Goal: Task Accomplishment & Management: Complete application form

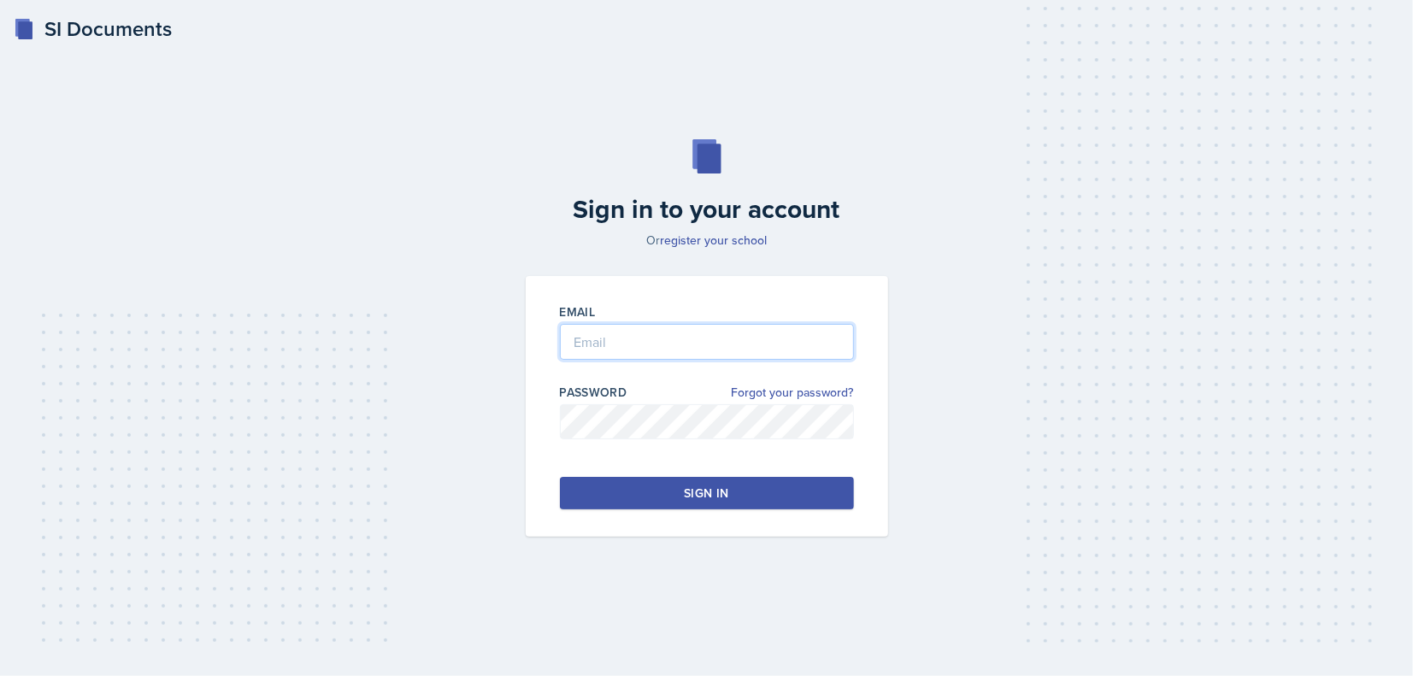
type input "[EMAIL_ADDRESS][DOMAIN_NAME]"
click at [646, 503] on button "Sign in" at bounding box center [707, 493] width 294 height 32
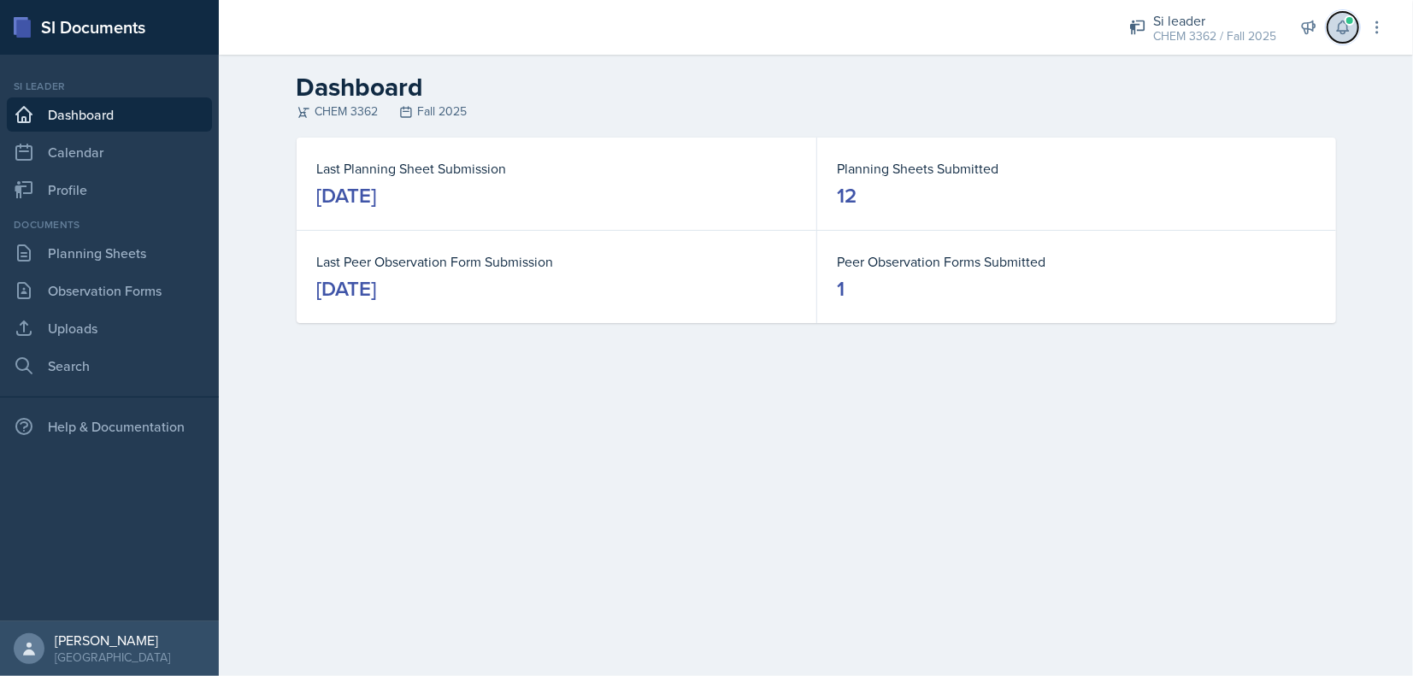
click at [1349, 34] on icon at bounding box center [1342, 27] width 17 height 17
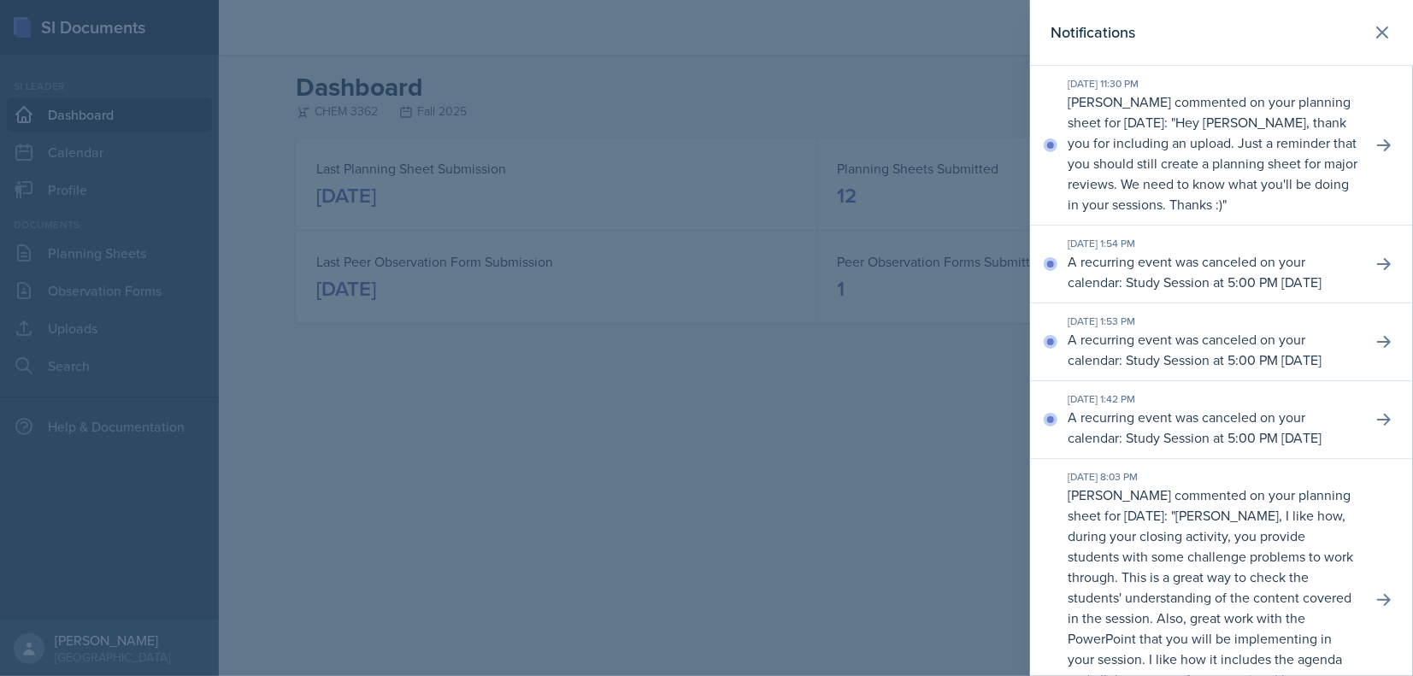
click at [293, 532] on div at bounding box center [706, 338] width 1413 height 676
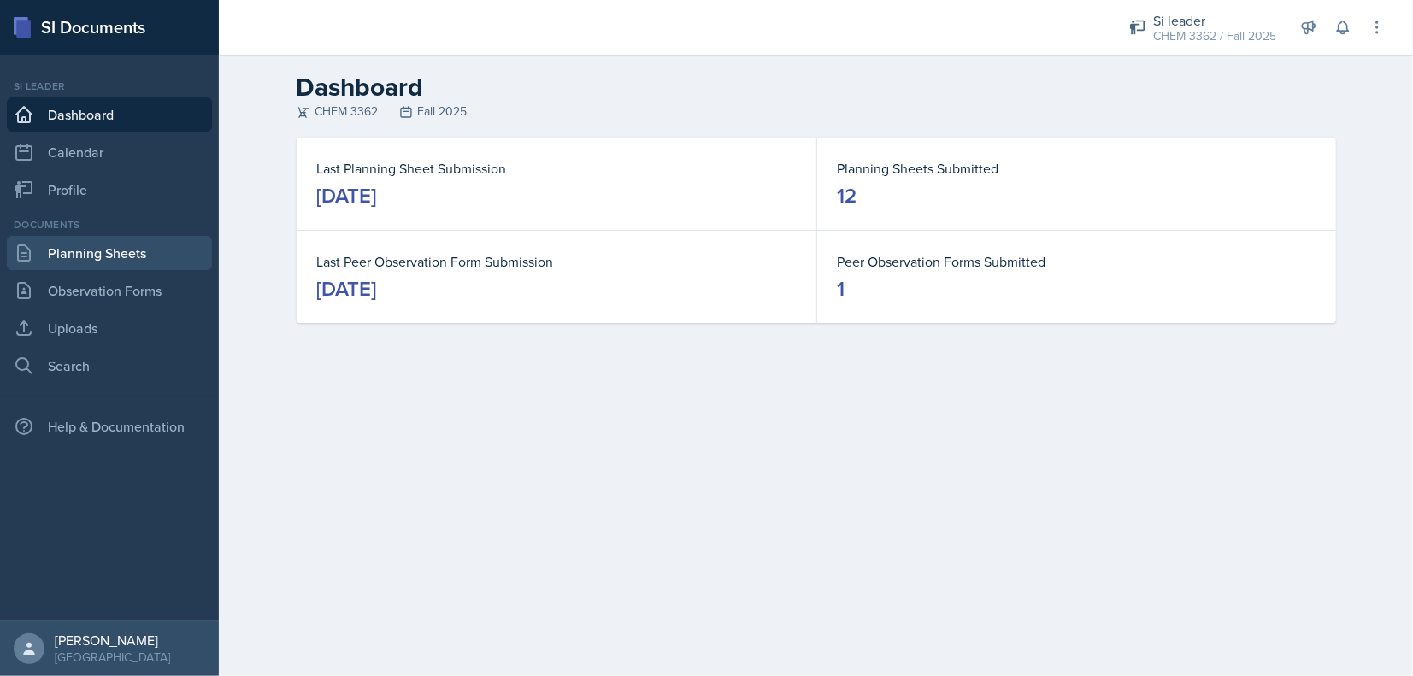
click at [100, 238] on link "Planning Sheets" at bounding box center [109, 253] width 205 height 34
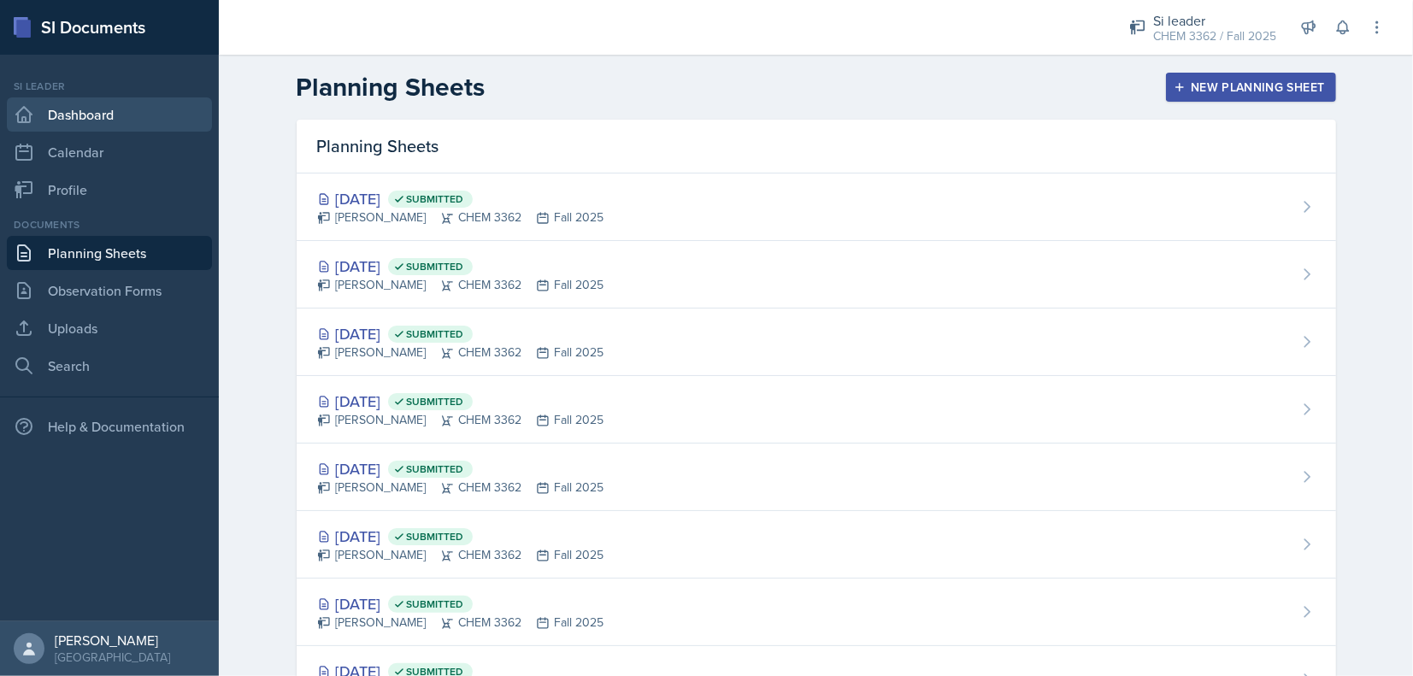
click at [91, 114] on link "Dashboard" at bounding box center [109, 114] width 205 height 34
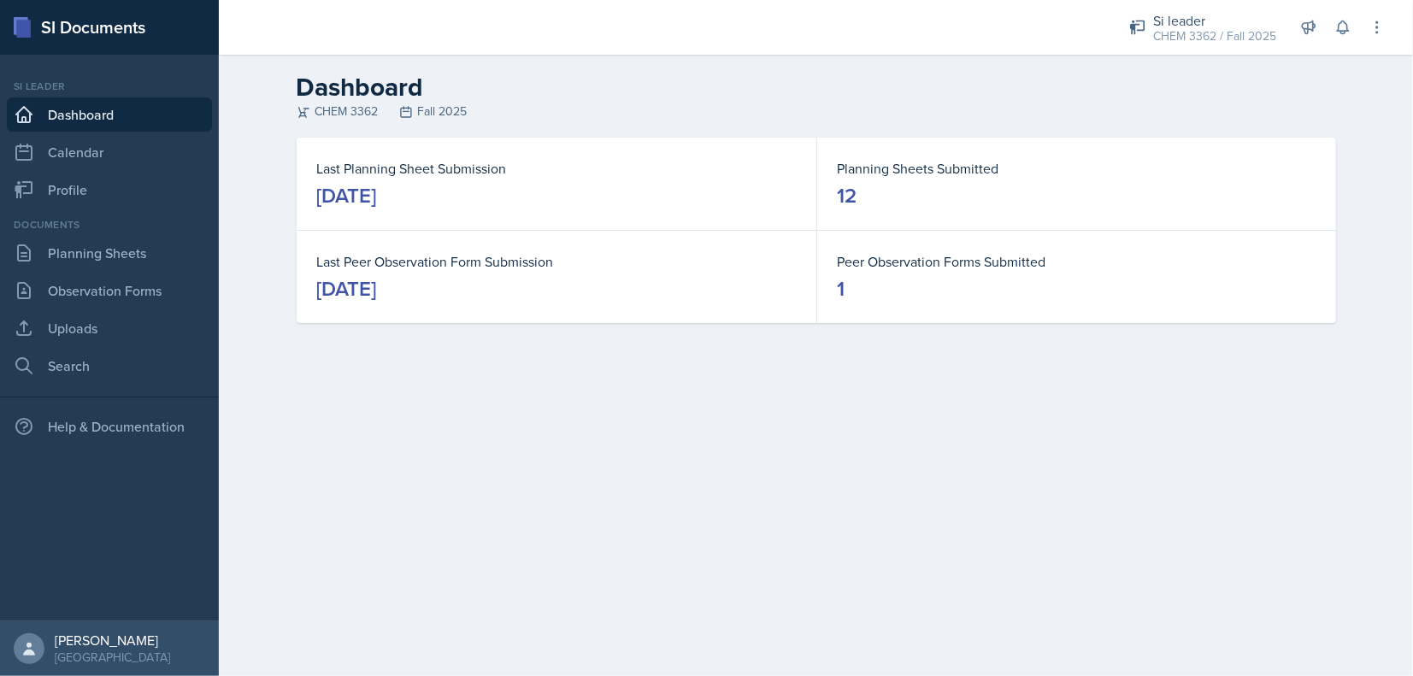
click at [79, 272] on div "Documents Planning Sheets Observation Forms Uploads Search" at bounding box center [109, 300] width 205 height 166
click at [69, 291] on link "Observation Forms" at bounding box center [109, 290] width 205 height 34
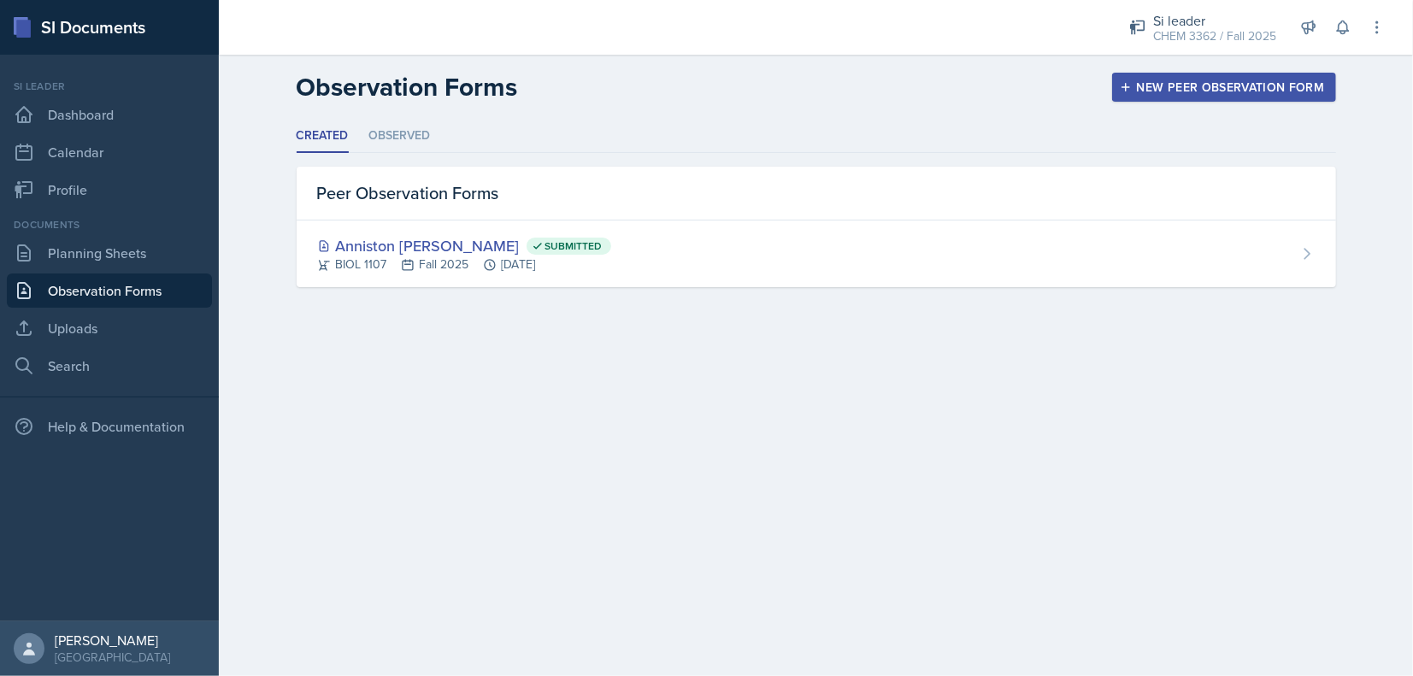
click at [1162, 90] on div "New Peer Observation Form" at bounding box center [1224, 87] width 202 height 14
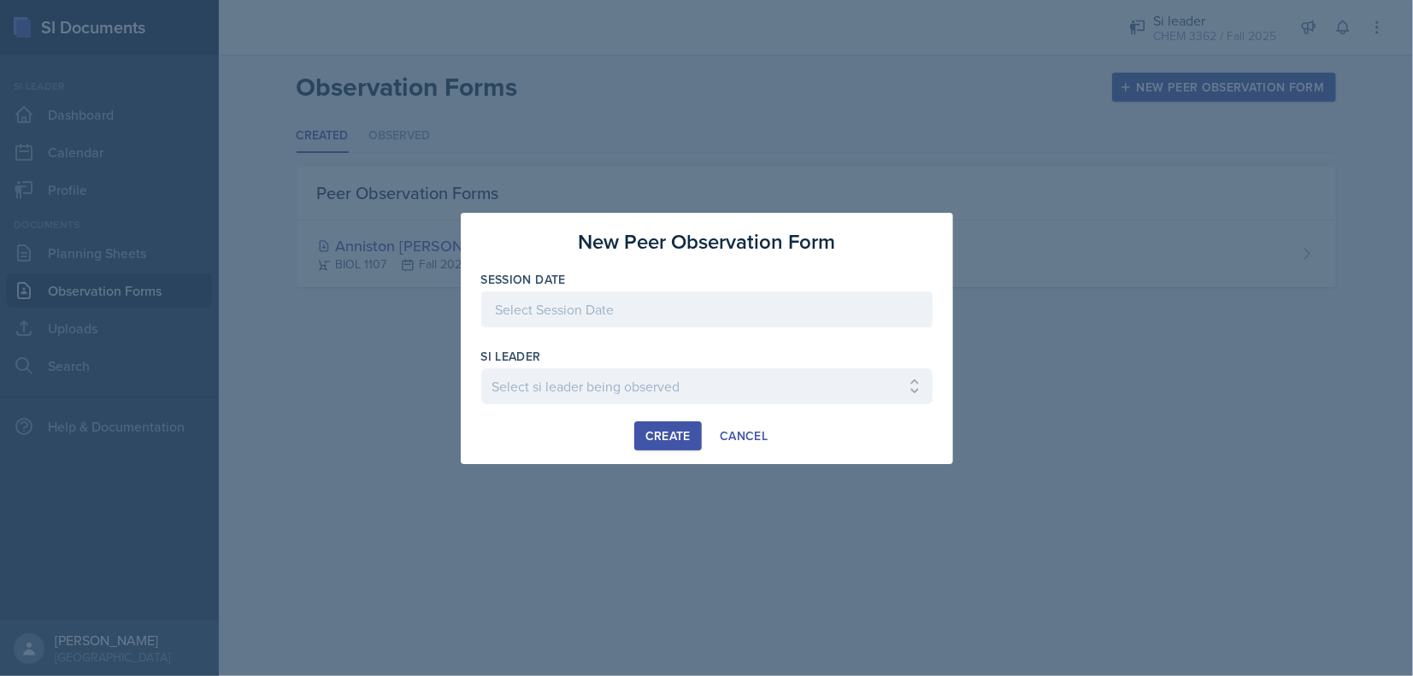
click at [744, 306] on div at bounding box center [706, 309] width 451 height 36
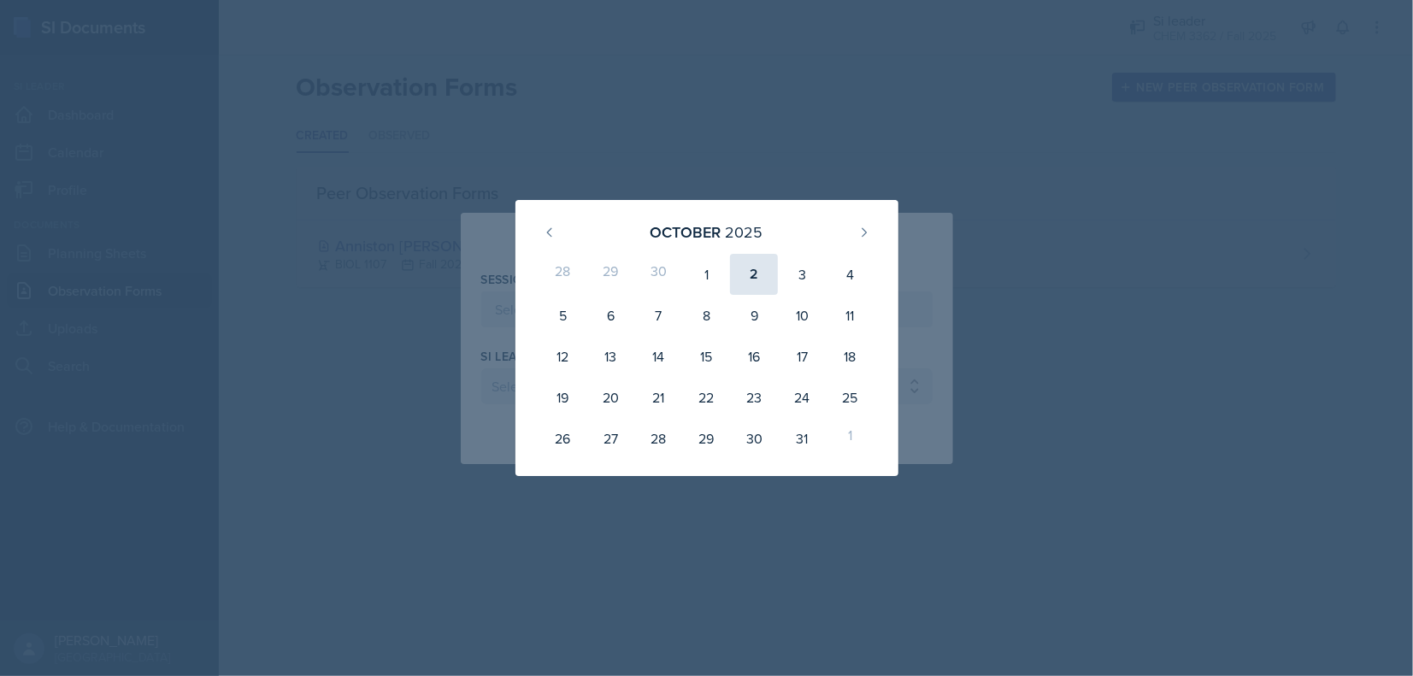
click at [739, 266] on div "2" at bounding box center [754, 274] width 48 height 41
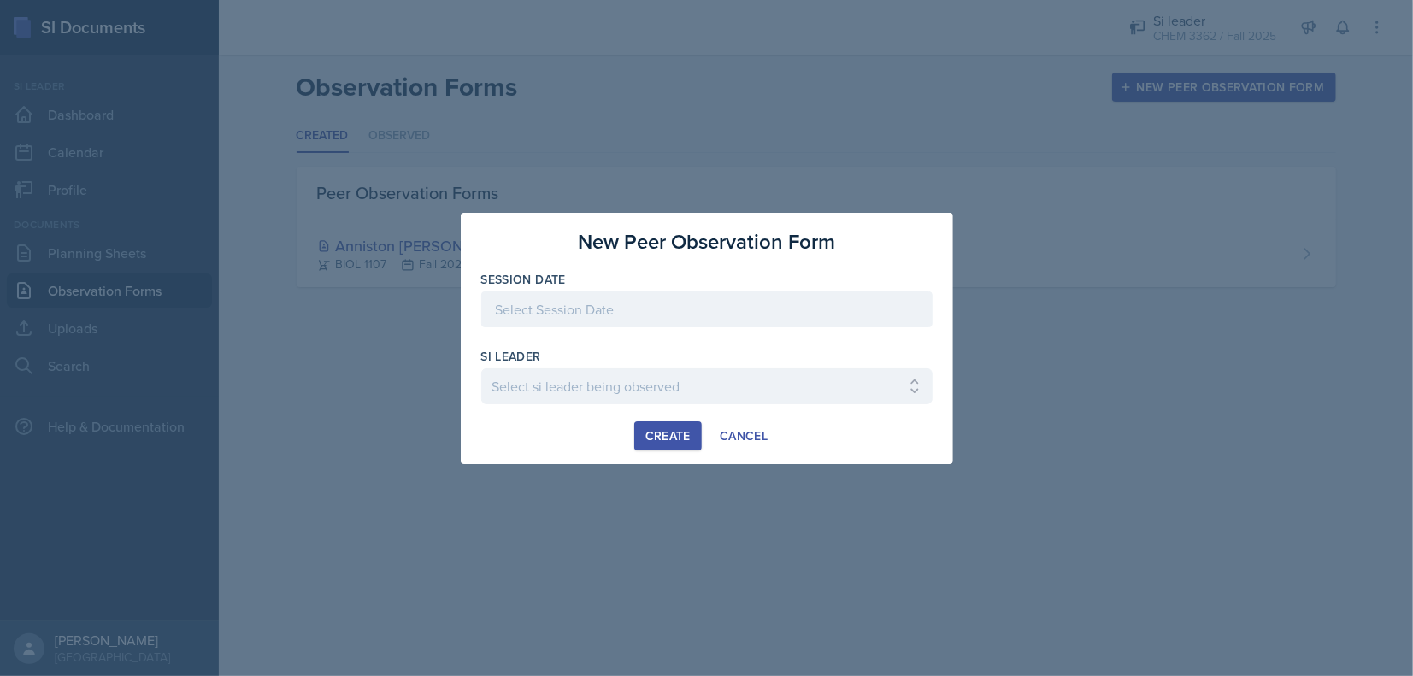
type input "[DATE]"
click at [613, 386] on select "Select si leader being observed [PERSON_NAME] / PSYC 2500 / The Phantoms of The…" at bounding box center [706, 386] width 451 height 36
select select "3d3ccde2-38ba-4760-839c-12fd4a7685ac"
click at [481, 368] on select "Select si leader being observed [PERSON_NAME] / PSYC 2500 / The Phantoms of The…" at bounding box center [706, 386] width 451 height 36
click at [677, 420] on div at bounding box center [706, 412] width 451 height 17
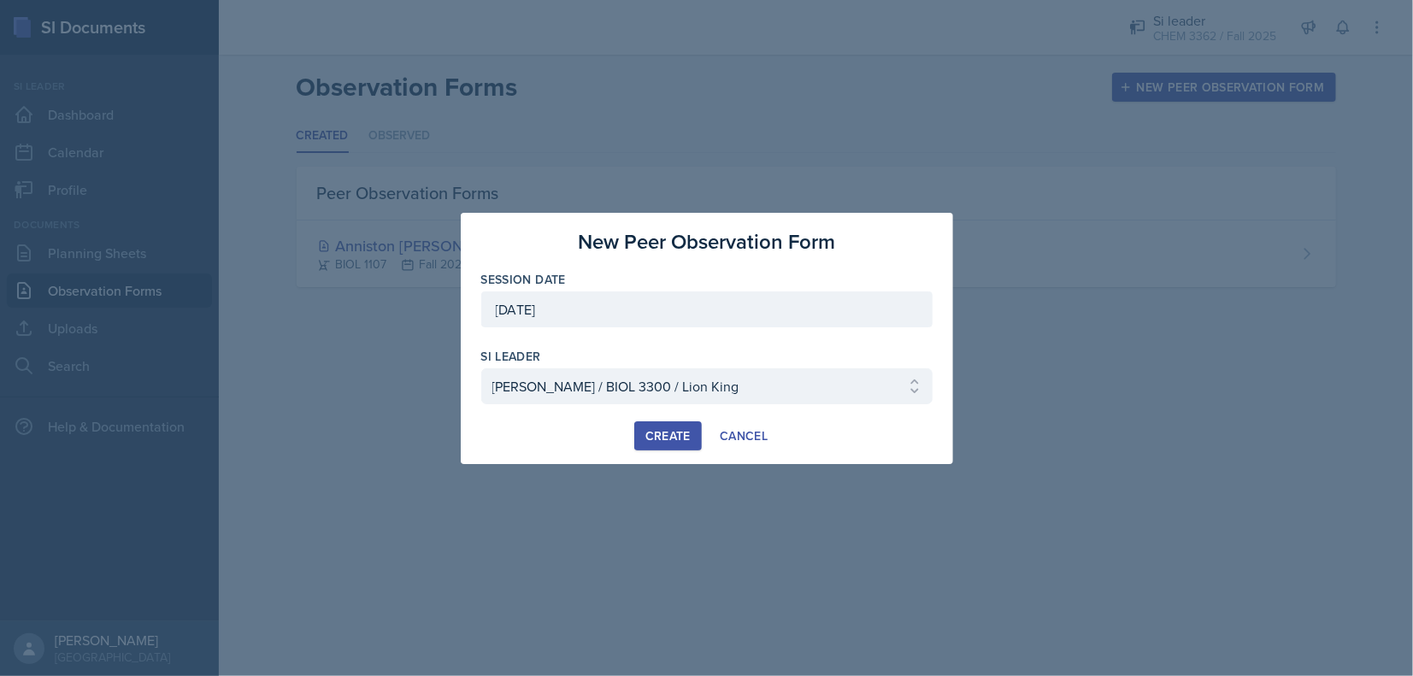
click at [654, 444] on button "Create" at bounding box center [668, 435] width 68 height 29
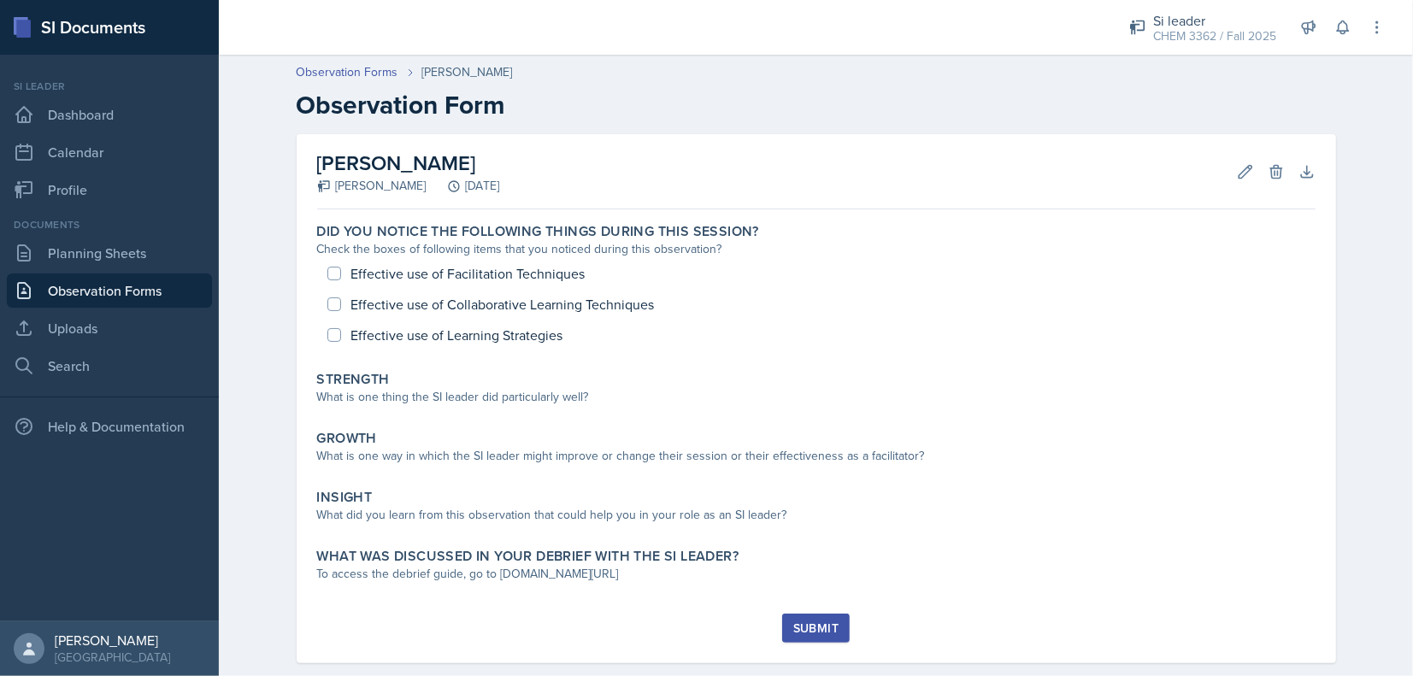
scroll to position [27, 0]
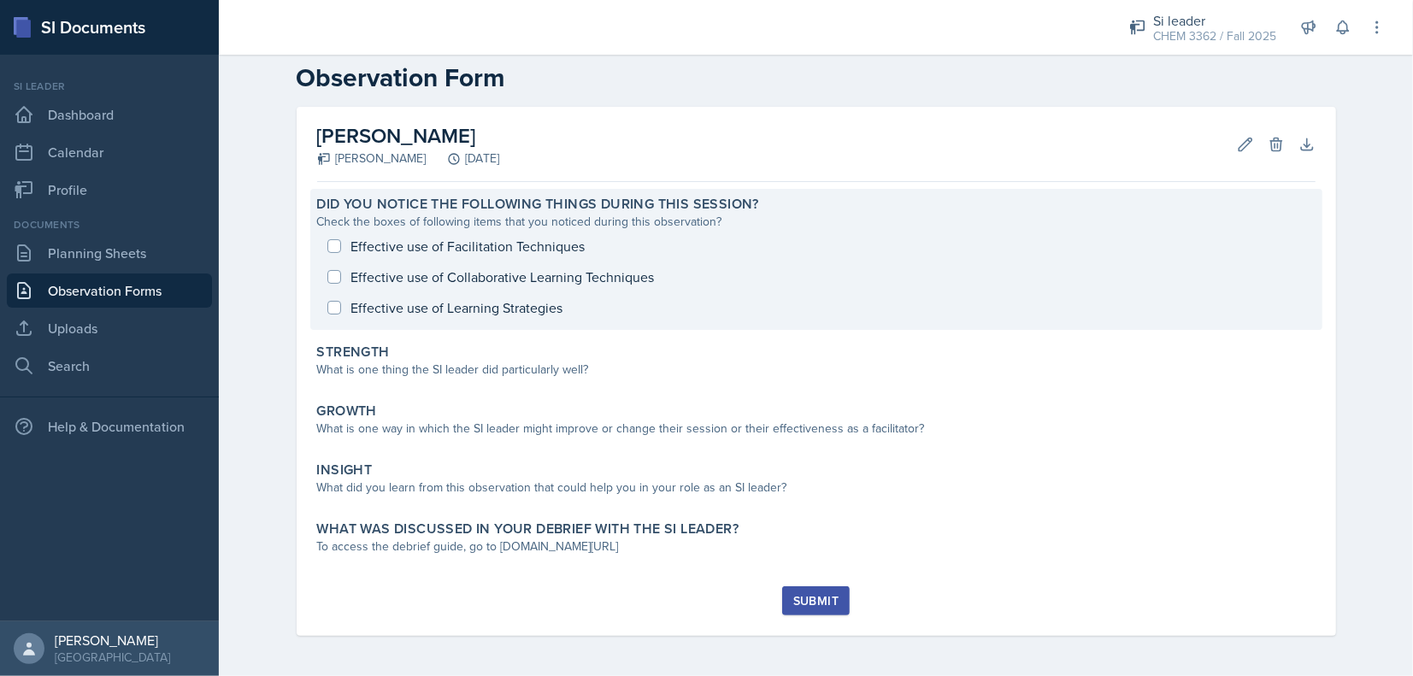
click at [498, 325] on div "Did you notice the following things during this session? Check the boxes of fol…" at bounding box center [816, 259] width 1012 height 141
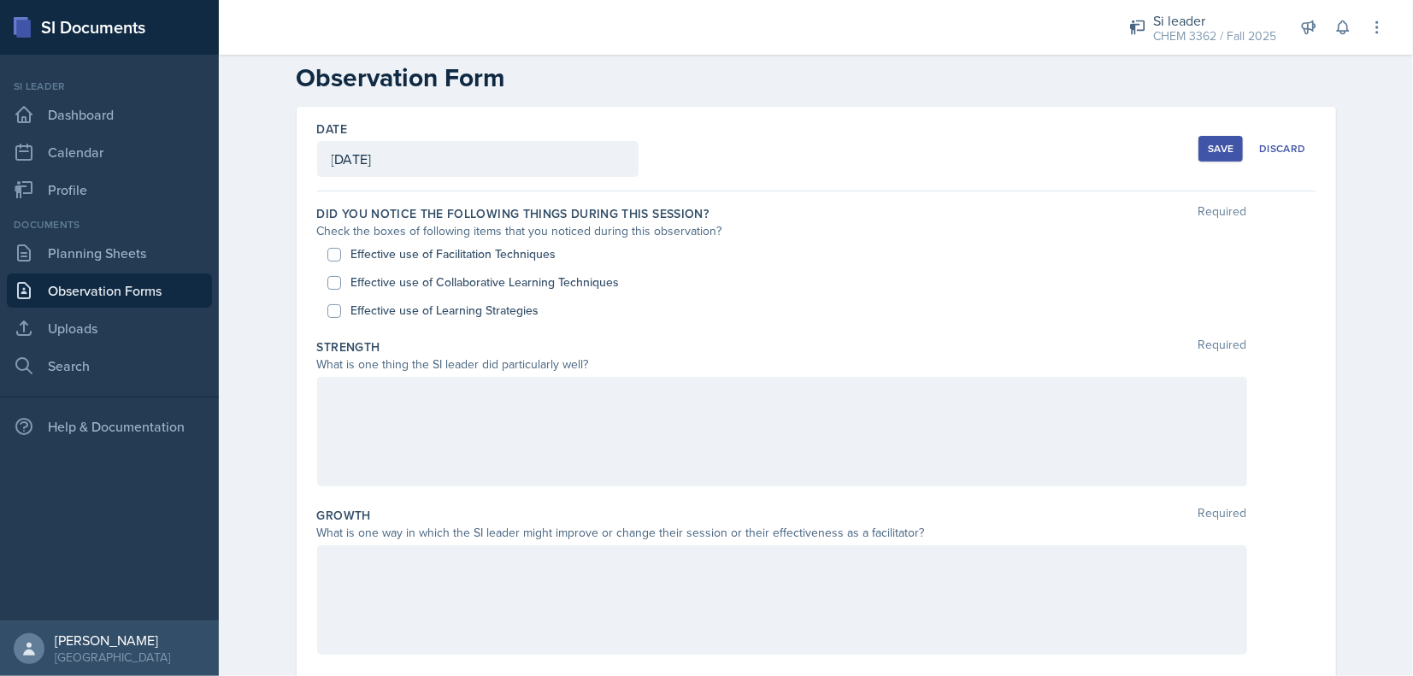
click at [498, 313] on label "Effective use of Learning Strategies" at bounding box center [445, 311] width 188 height 18
click at [341, 313] on input "Effective use of Learning Strategies" at bounding box center [334, 311] width 14 height 14
click at [498, 313] on label "Effective use of Learning Strategies" at bounding box center [445, 311] width 188 height 18
click at [341, 313] on input "Effective use of Learning Strategies" at bounding box center [334, 311] width 14 height 14
click at [450, 308] on label "Effective use of Learning Strategies" at bounding box center [445, 311] width 188 height 18
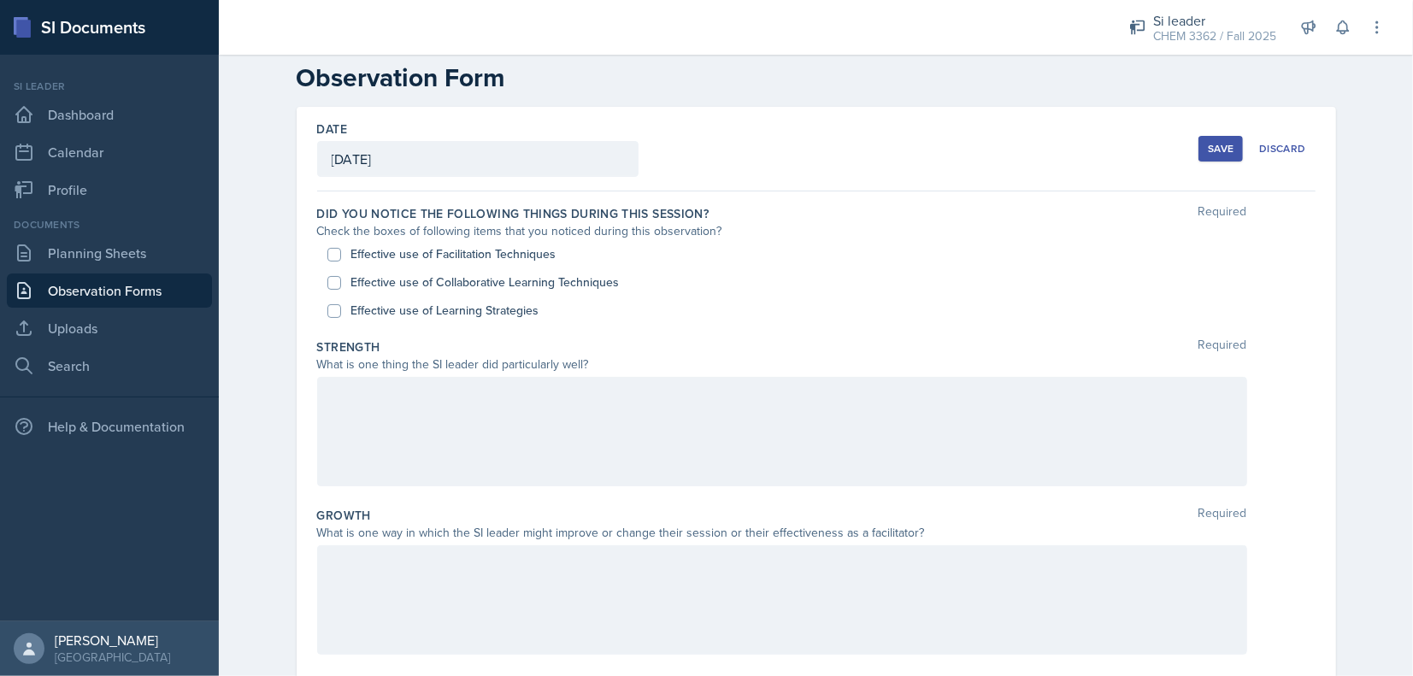
click at [341, 308] on input "Effective use of Learning Strategies" at bounding box center [334, 311] width 14 height 14
checkbox input "true"
click at [472, 277] on label "Effective use of Collaborative Learning Techniques" at bounding box center [485, 282] width 268 height 18
click at [341, 277] on input "Effective use of Collaborative Learning Techniques" at bounding box center [334, 283] width 14 height 14
checkbox input "true"
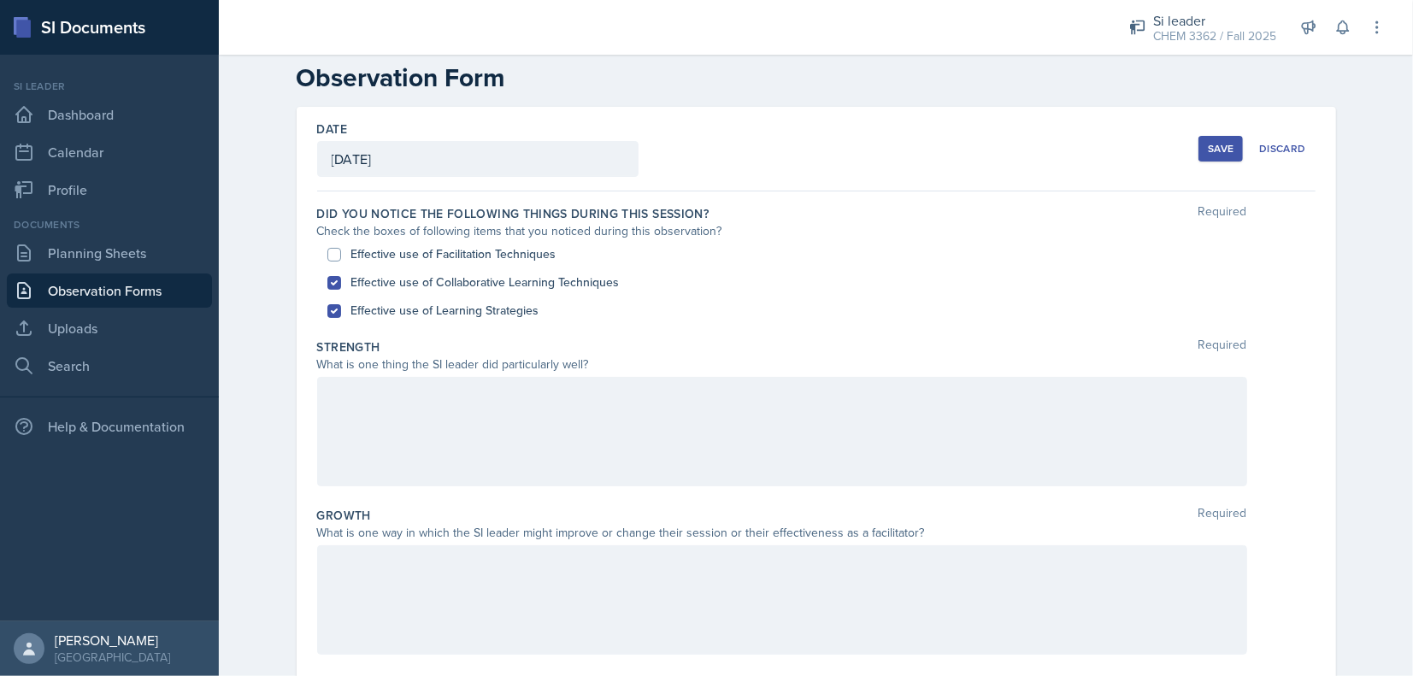
click at [491, 241] on div "Effective use of Facilitation Techniques" at bounding box center [816, 254] width 978 height 28
click at [419, 260] on label "Effective use of Facilitation Techniques" at bounding box center [453, 254] width 205 height 18
click at [341, 260] on input "Effective use of Facilitation Techniques" at bounding box center [334, 255] width 14 height 14
checkbox input "true"
click at [468, 294] on div "Effective use of Collaborative Learning Techniques" at bounding box center [816, 282] width 978 height 28
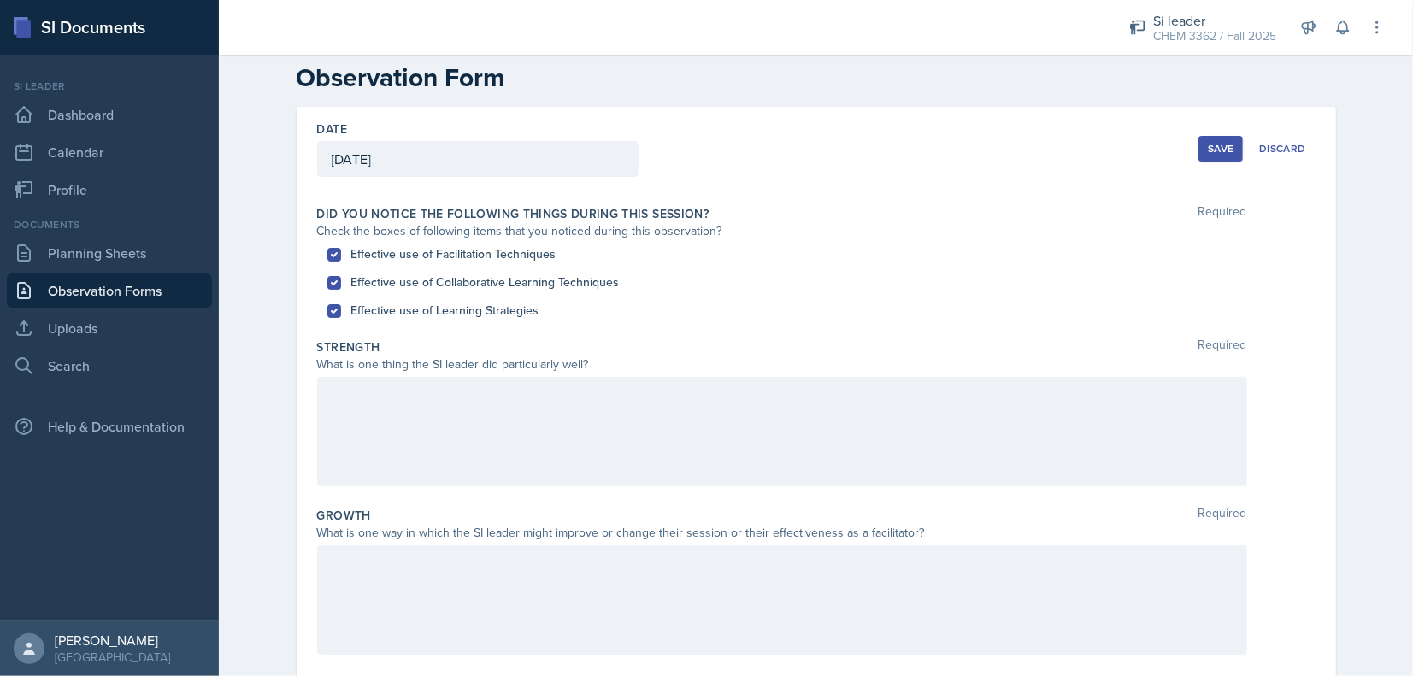
click at [473, 279] on label "Effective use of Collaborative Learning Techniques" at bounding box center [485, 282] width 268 height 18
click at [341, 279] on input "Effective use of Collaborative Learning Techniques" at bounding box center [334, 283] width 14 height 14
checkbox input "false"
click at [438, 309] on label "Effective use of Learning Strategies" at bounding box center [445, 311] width 188 height 18
click at [341, 309] on input "Effective use of Learning Strategies" at bounding box center [334, 311] width 14 height 14
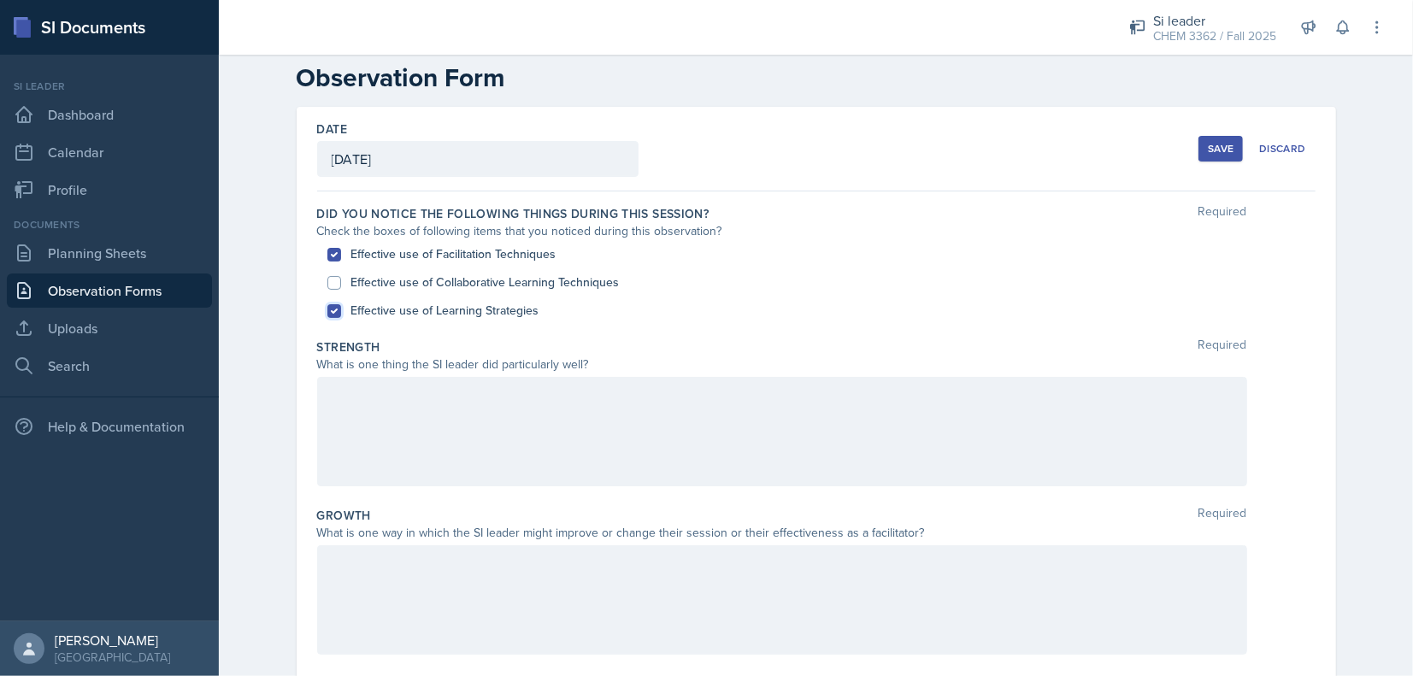
checkbox input "false"
click at [420, 441] on div at bounding box center [782, 431] width 930 height 109
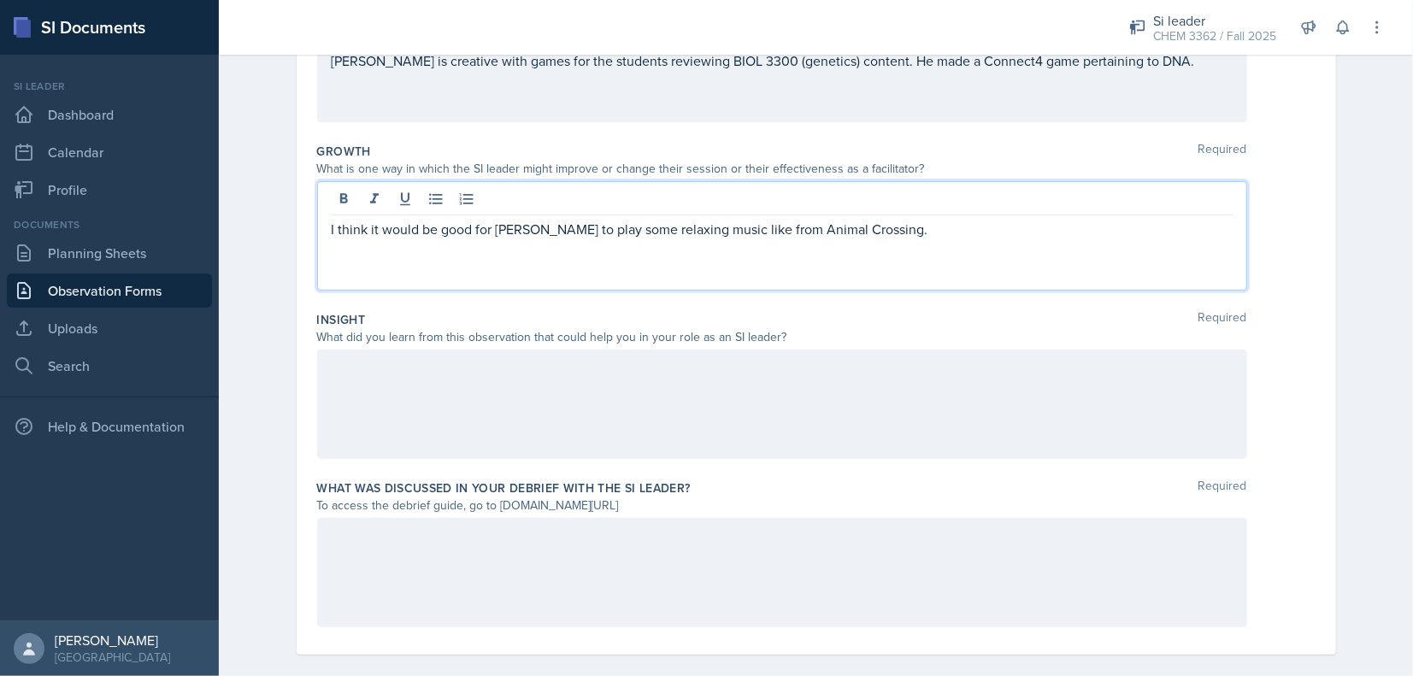
scroll to position [410, 0]
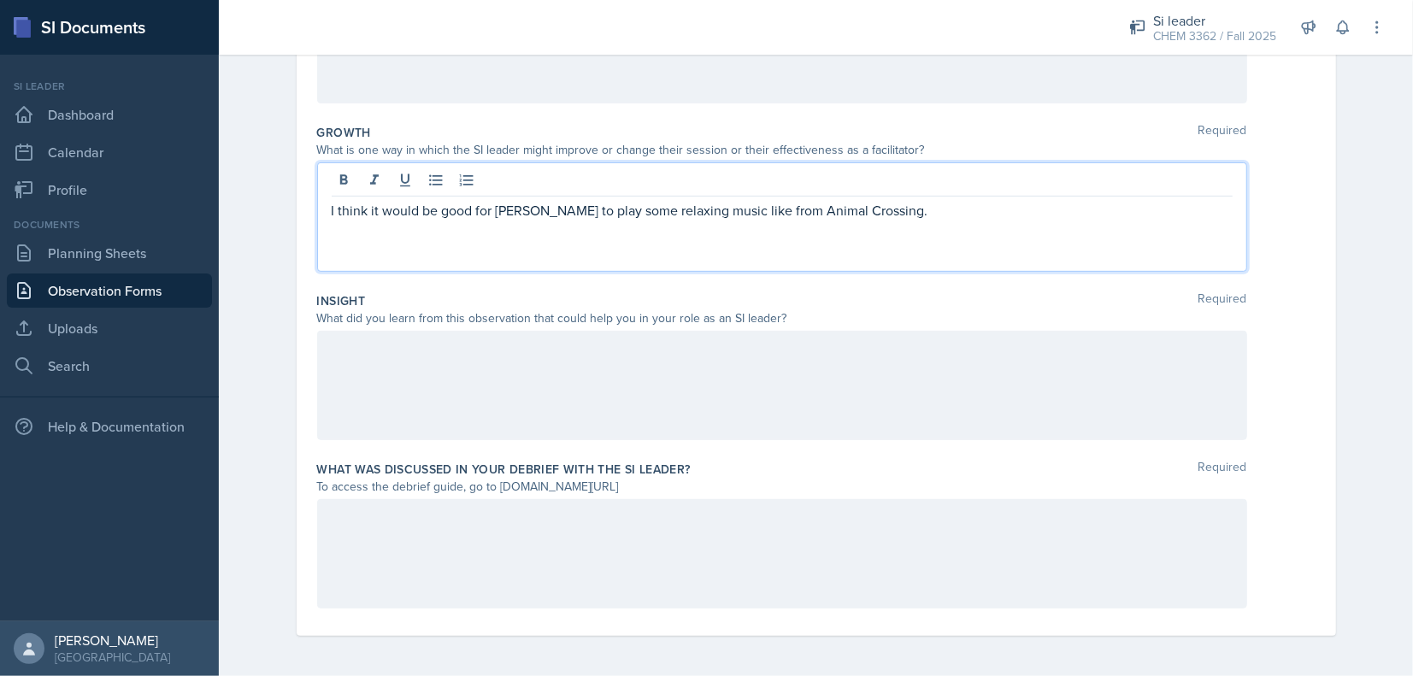
click at [526, 396] on div at bounding box center [782, 385] width 930 height 109
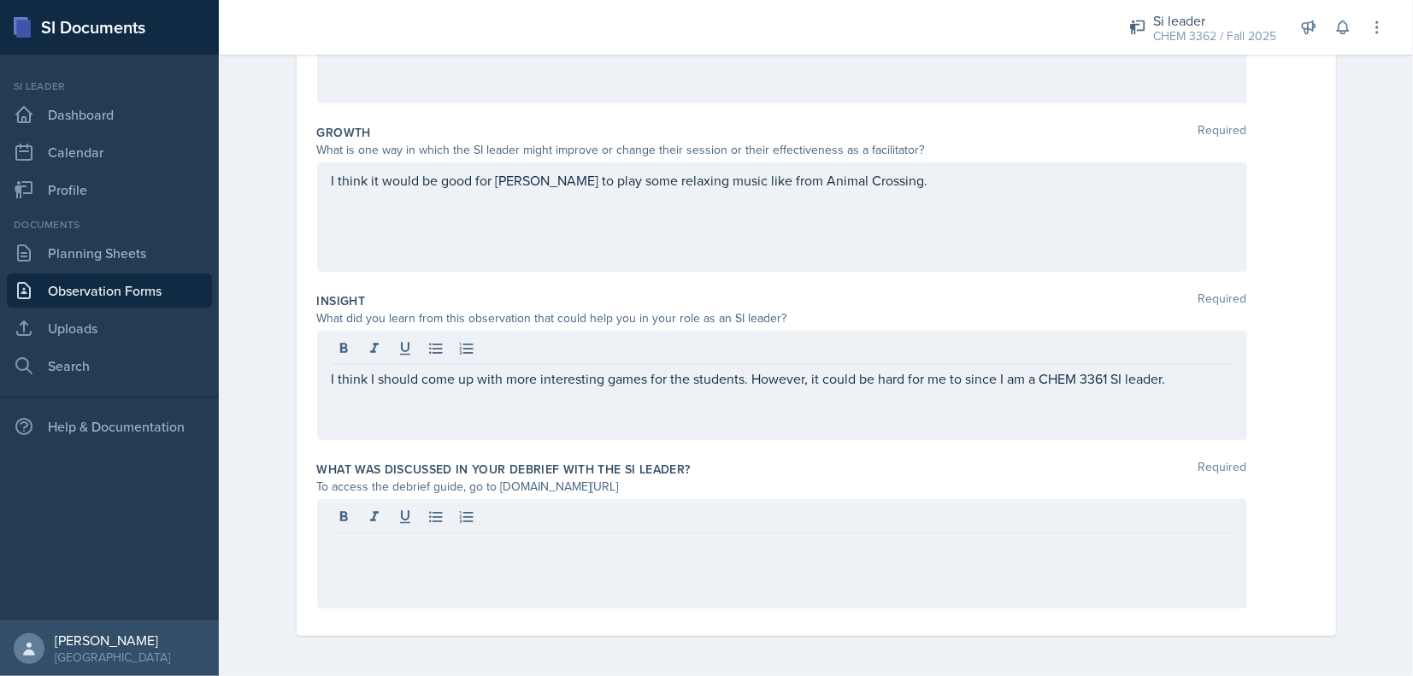
click at [573, 594] on div at bounding box center [782, 553] width 930 height 109
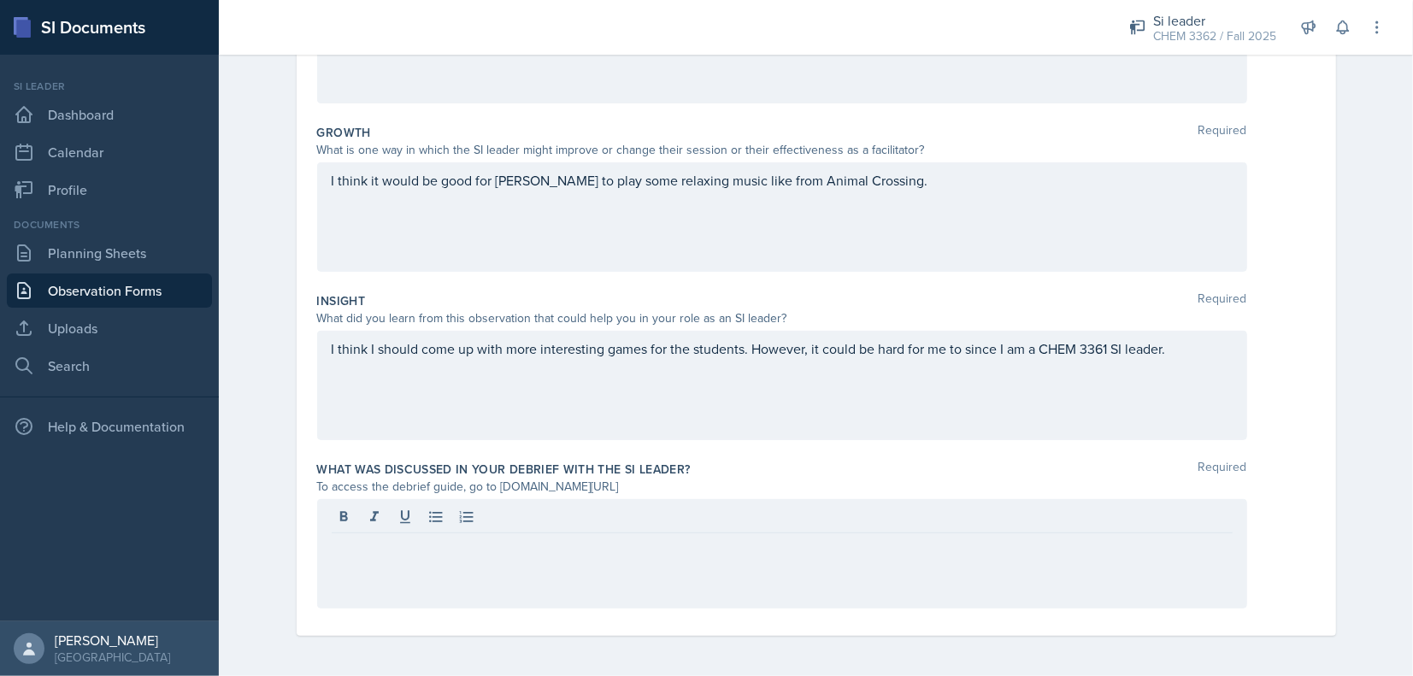
click at [711, 530] on div at bounding box center [782, 519] width 901 height 28
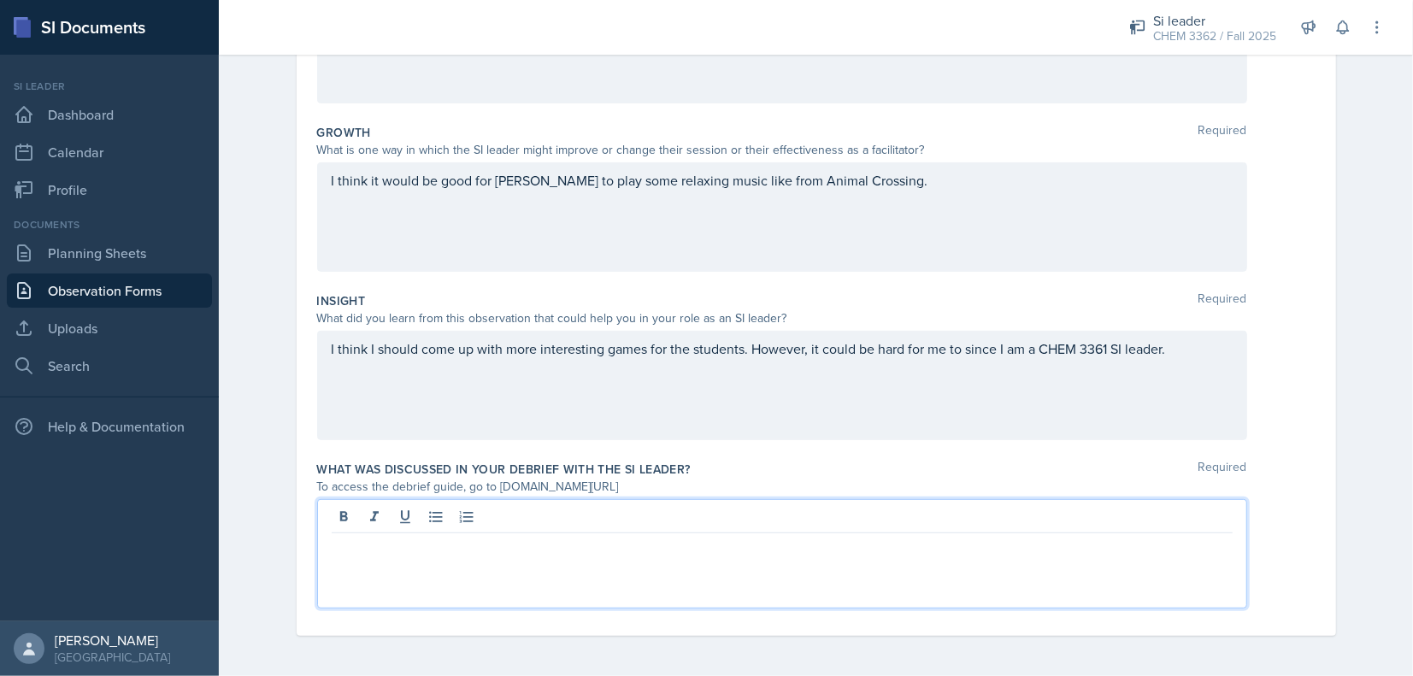
click at [1222, 345] on div "I think I should come up with more interesting games for the students. However,…" at bounding box center [782, 385] width 930 height 109
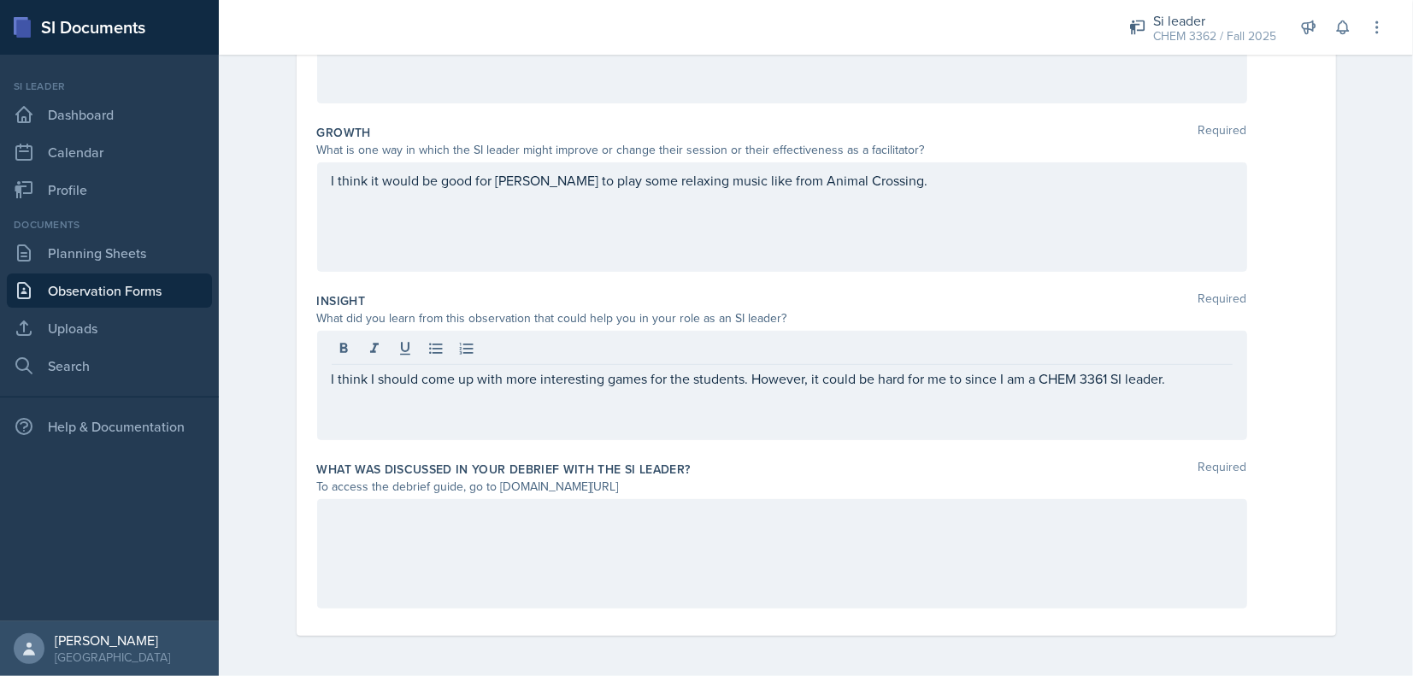
click at [835, 193] on div "I think it would be good for [PERSON_NAME] to play some relaxing music like fro…" at bounding box center [782, 216] width 930 height 109
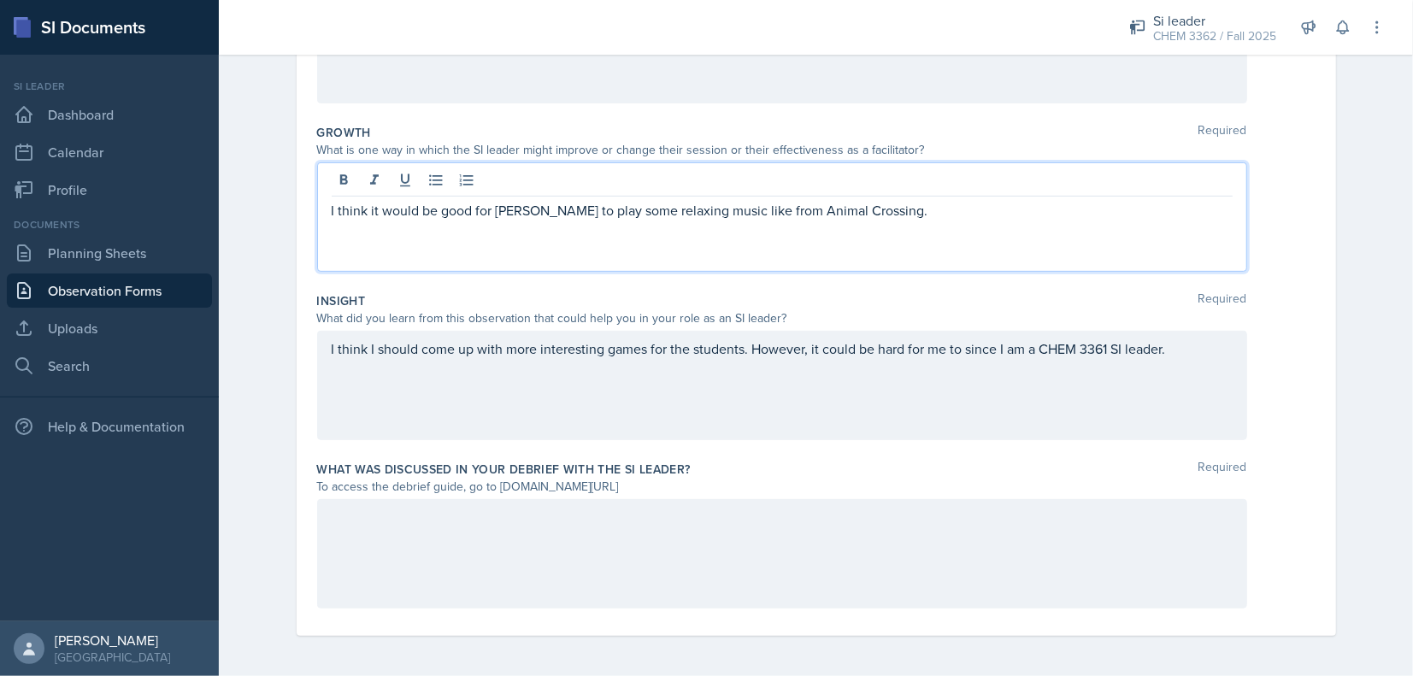
click at [842, 193] on div at bounding box center [782, 182] width 901 height 28
click at [867, 218] on p "I think it would be good for [PERSON_NAME] to play some relaxing music like fro…" at bounding box center [782, 210] width 901 height 21
click at [1224, 373] on div "I think I should come up with more interesting games for the students. However,…" at bounding box center [782, 385] width 930 height 109
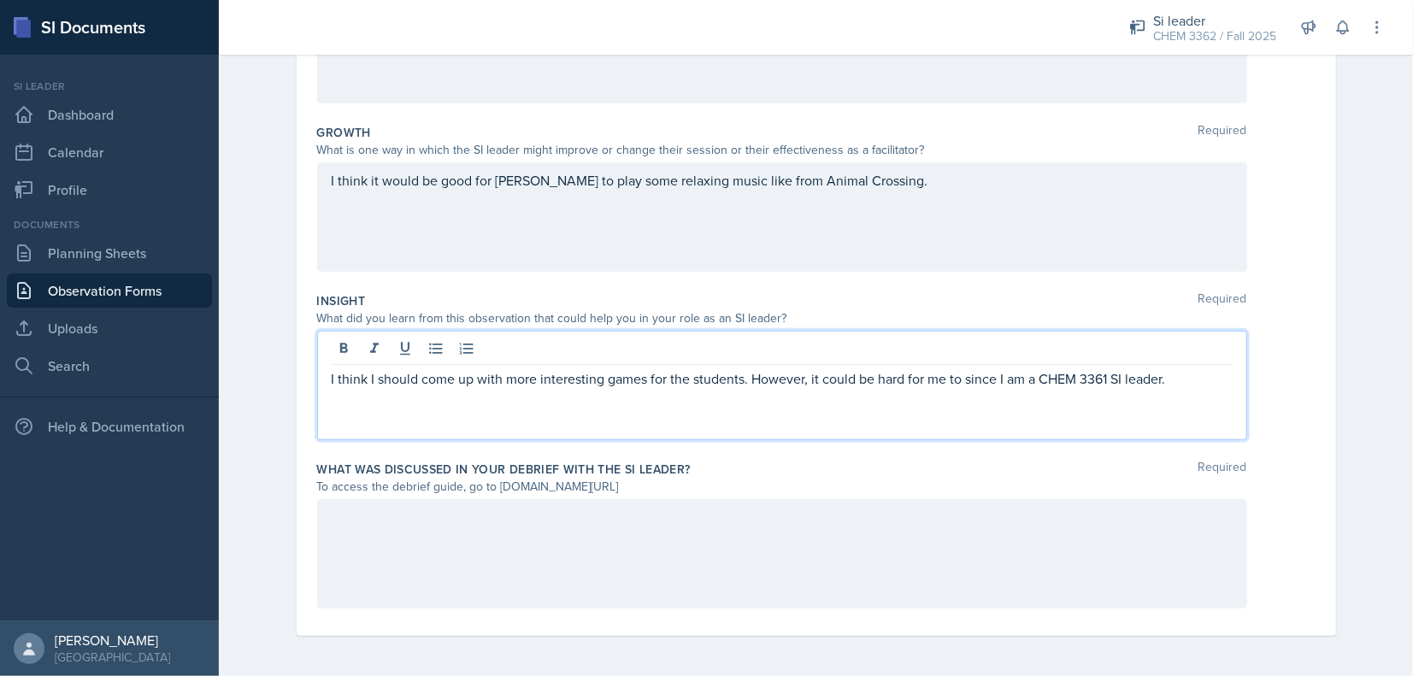
click at [973, 552] on div at bounding box center [782, 553] width 930 height 109
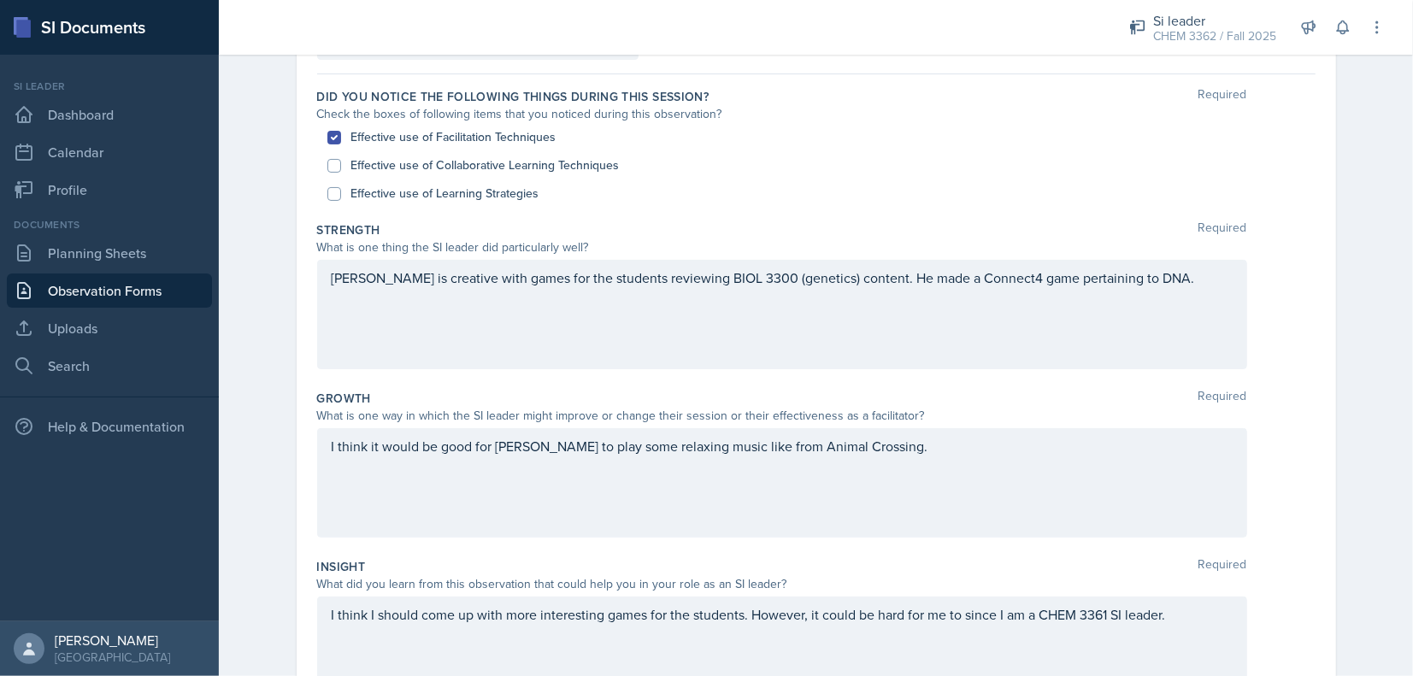
scroll to position [151, 0]
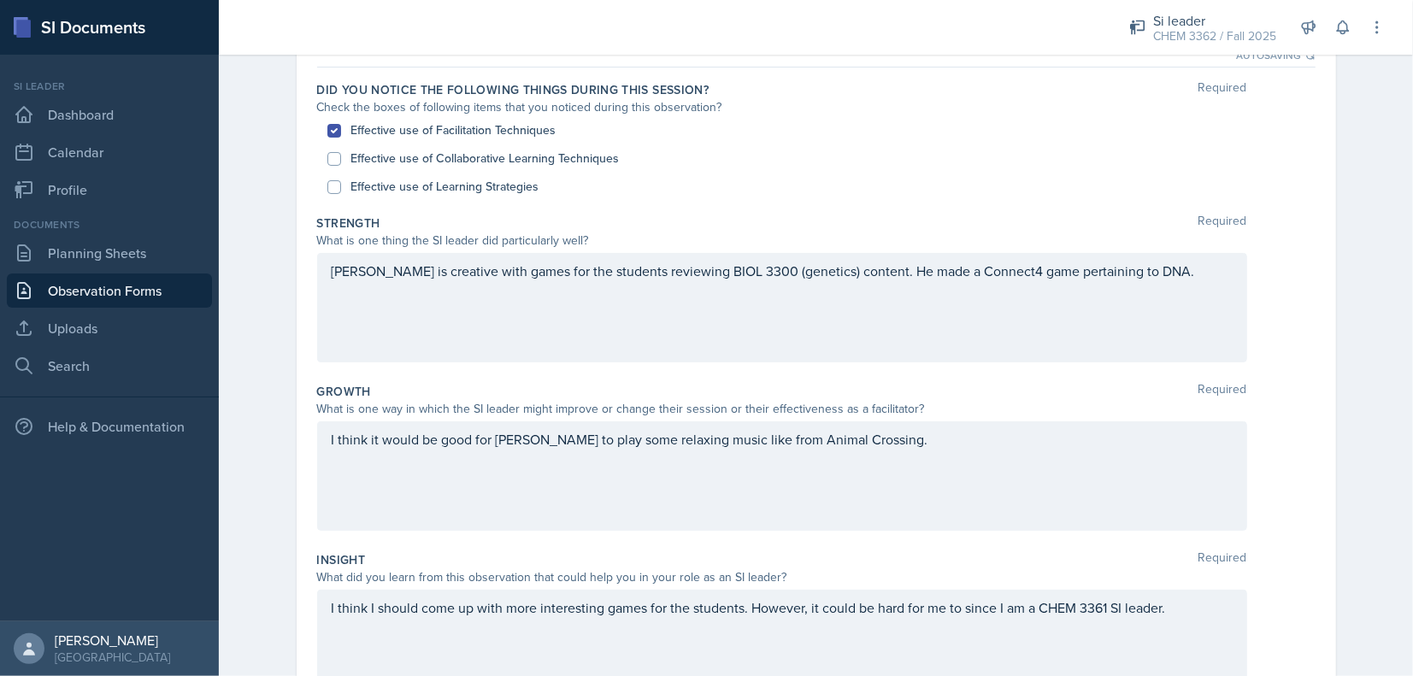
click at [907, 427] on div "I think it would be good for [PERSON_NAME] to play some relaxing music like fro…" at bounding box center [782, 475] width 930 height 109
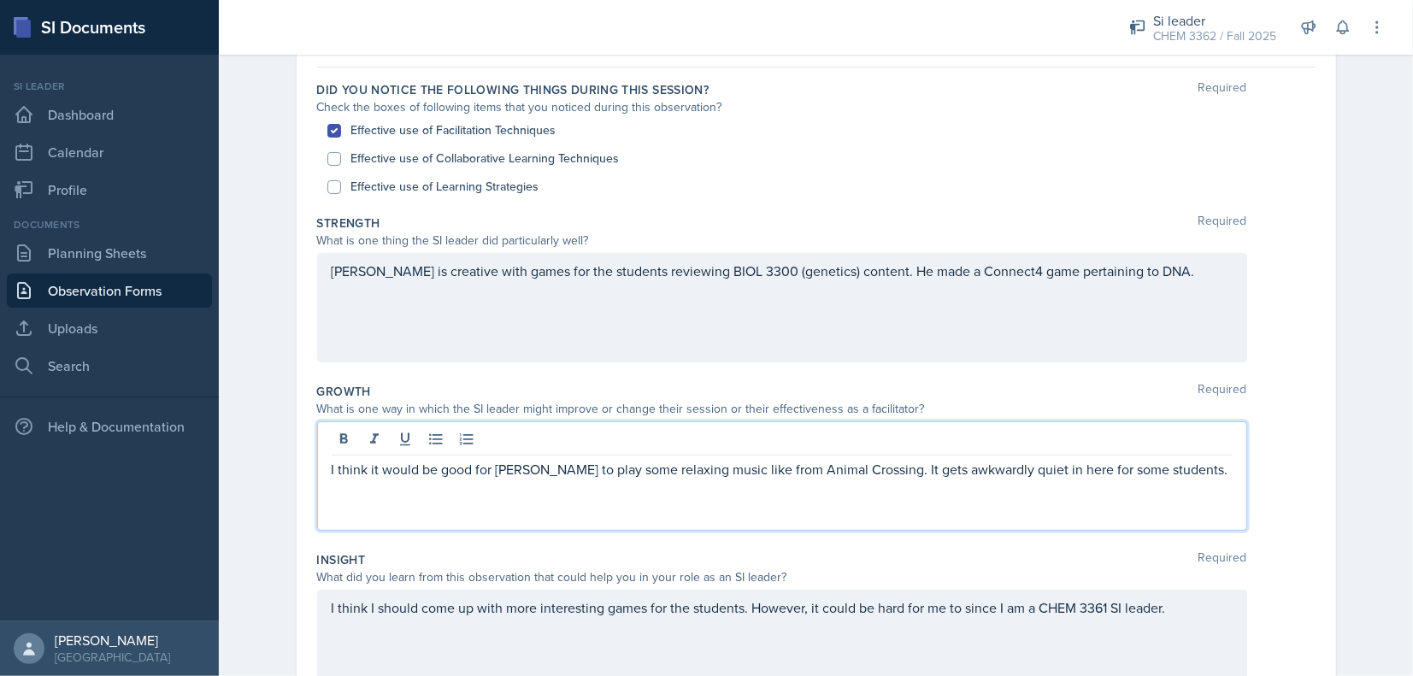
scroll to position [410, 0]
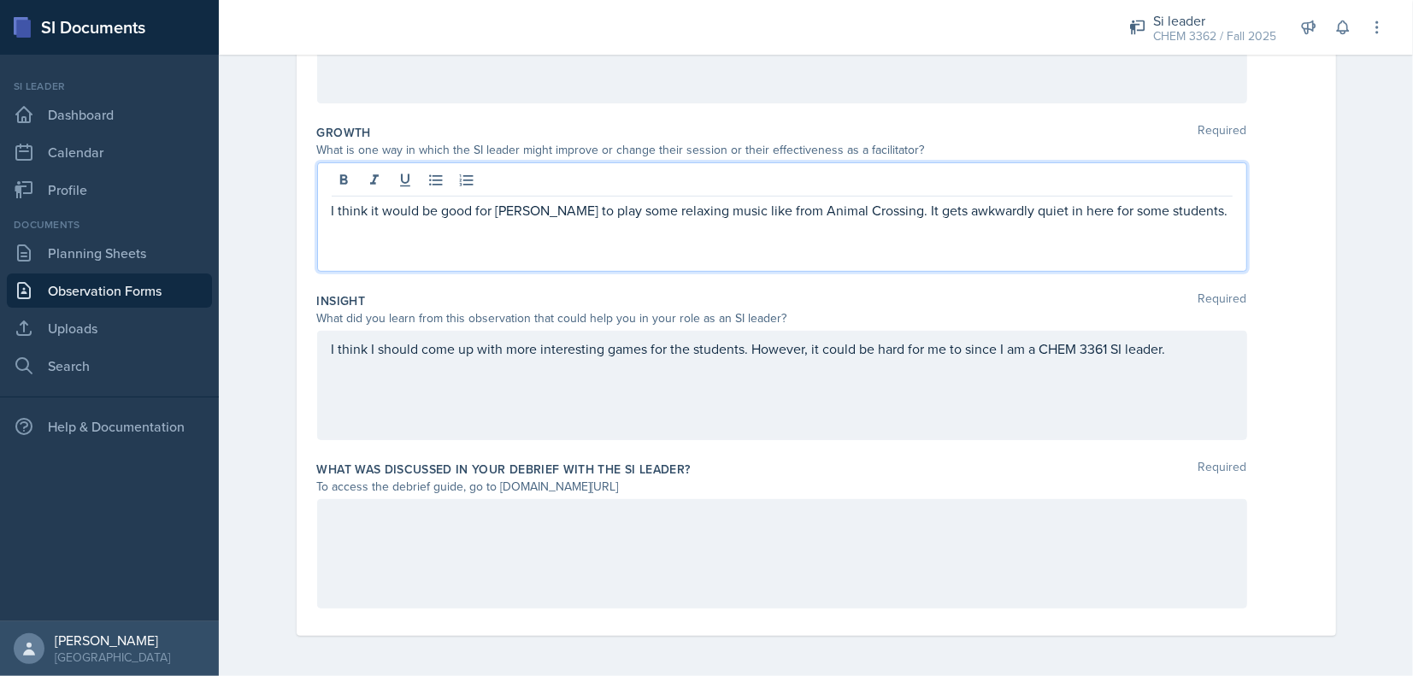
click at [697, 618] on div "What was discussed in your debrief with the SI Leader? Required To access the d…" at bounding box center [816, 538] width 998 height 168
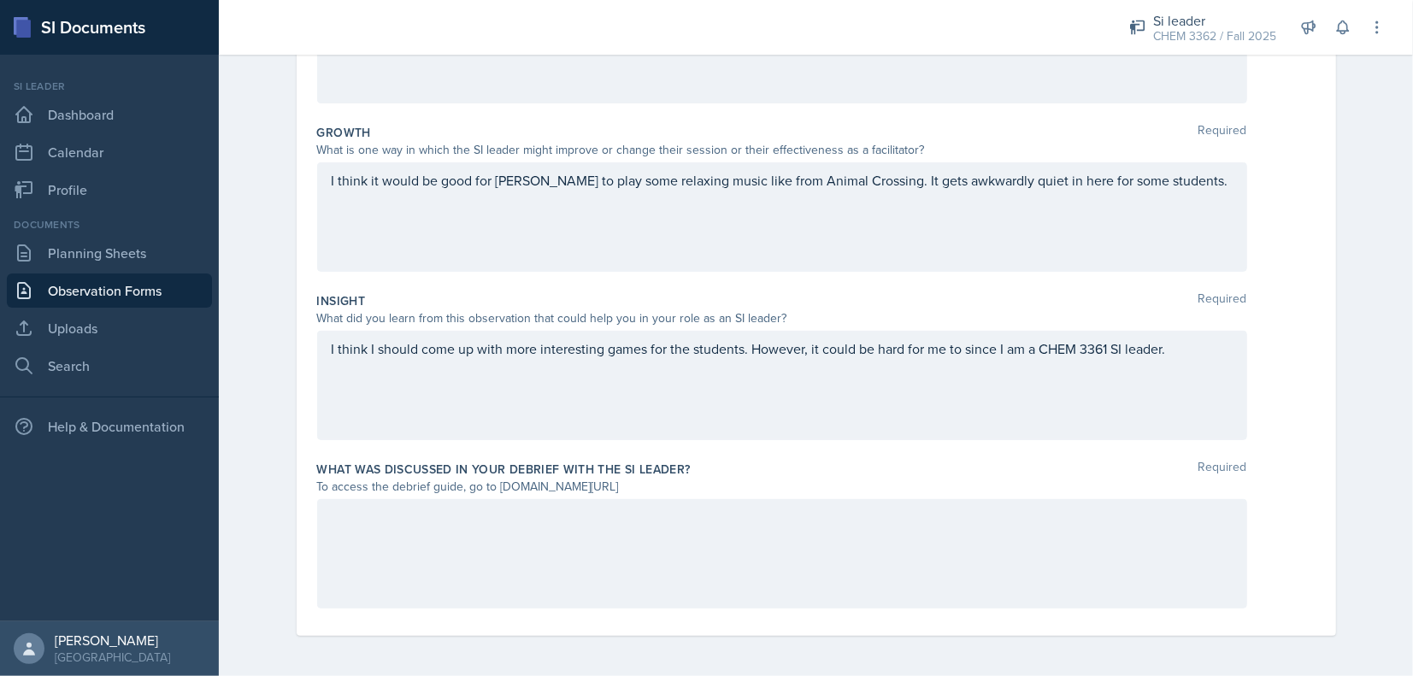
click at [667, 586] on div at bounding box center [782, 553] width 930 height 109
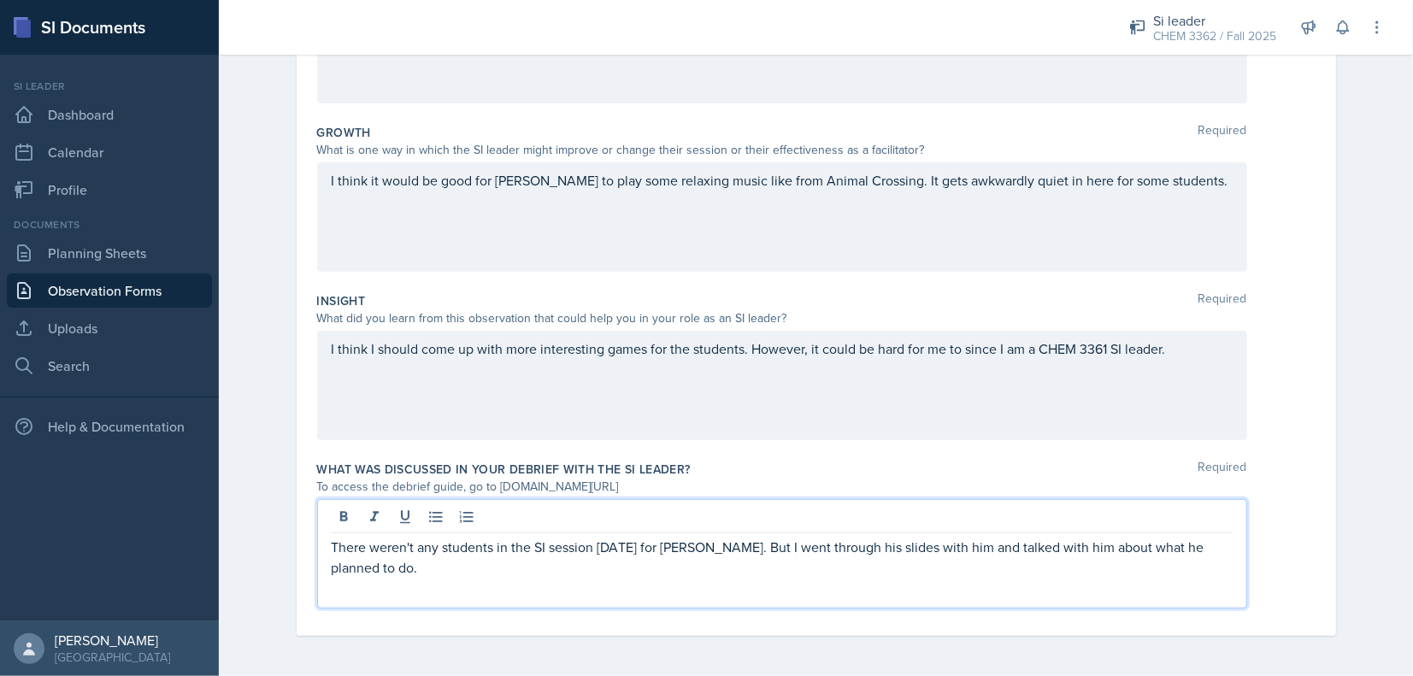
click at [1213, 368] on div "I think I should come up with more interesting games for the students. However,…" at bounding box center [782, 385] width 930 height 109
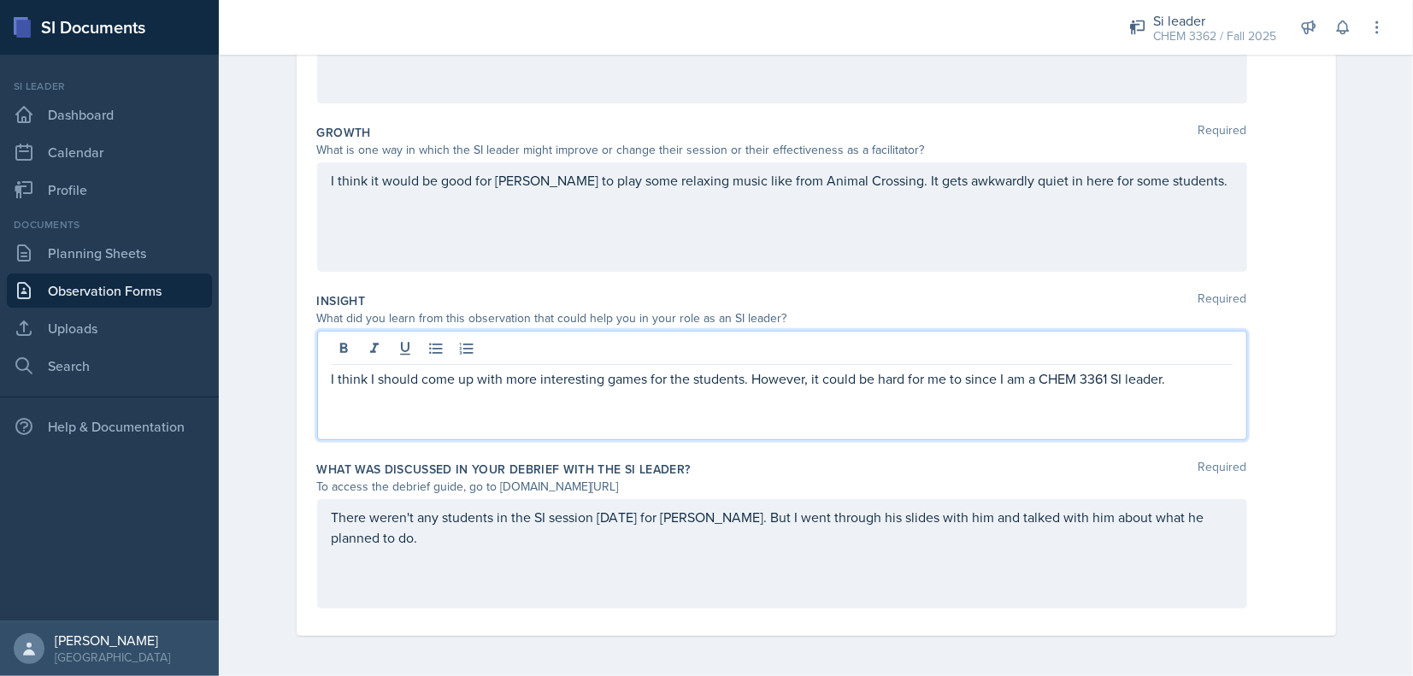
click at [1221, 502] on div "There weren't any students in the SI session [DATE] for [PERSON_NAME]. But I we…" at bounding box center [782, 553] width 930 height 109
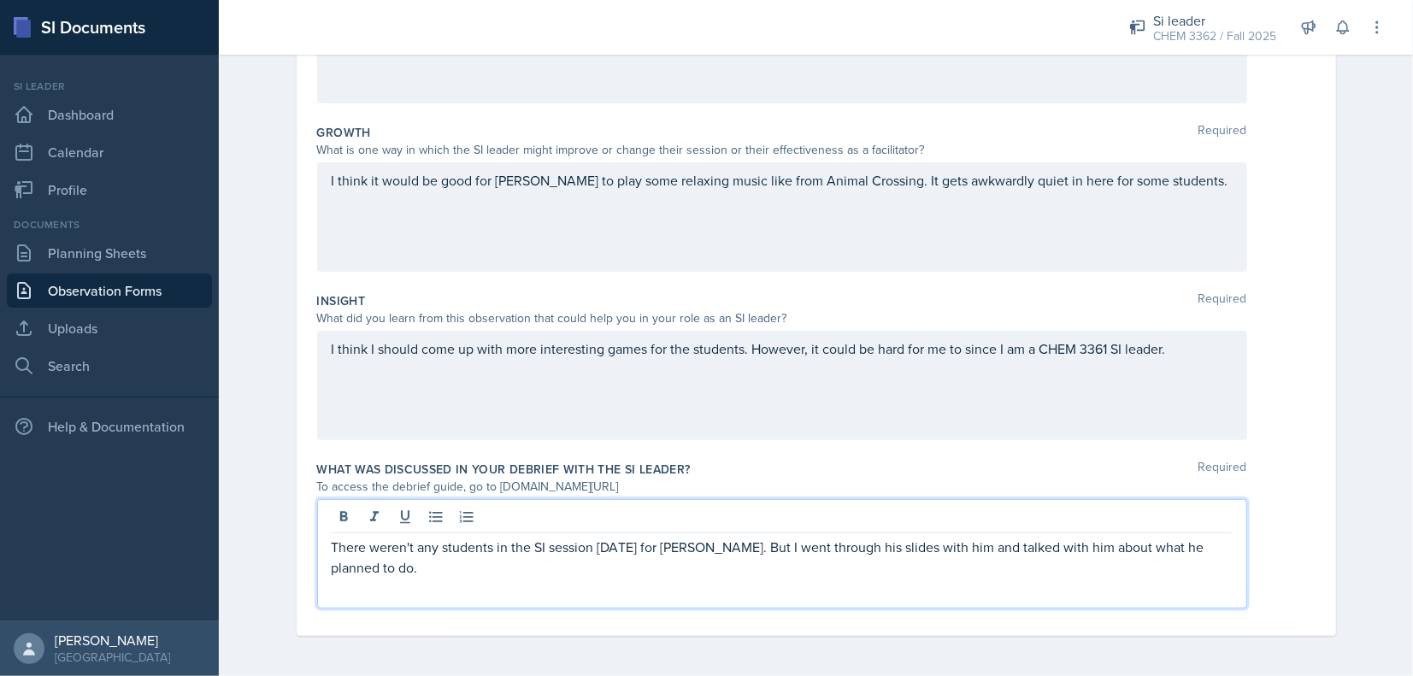
click at [1182, 344] on div "I think I should come up with more interesting games for the students. However,…" at bounding box center [782, 385] width 930 height 109
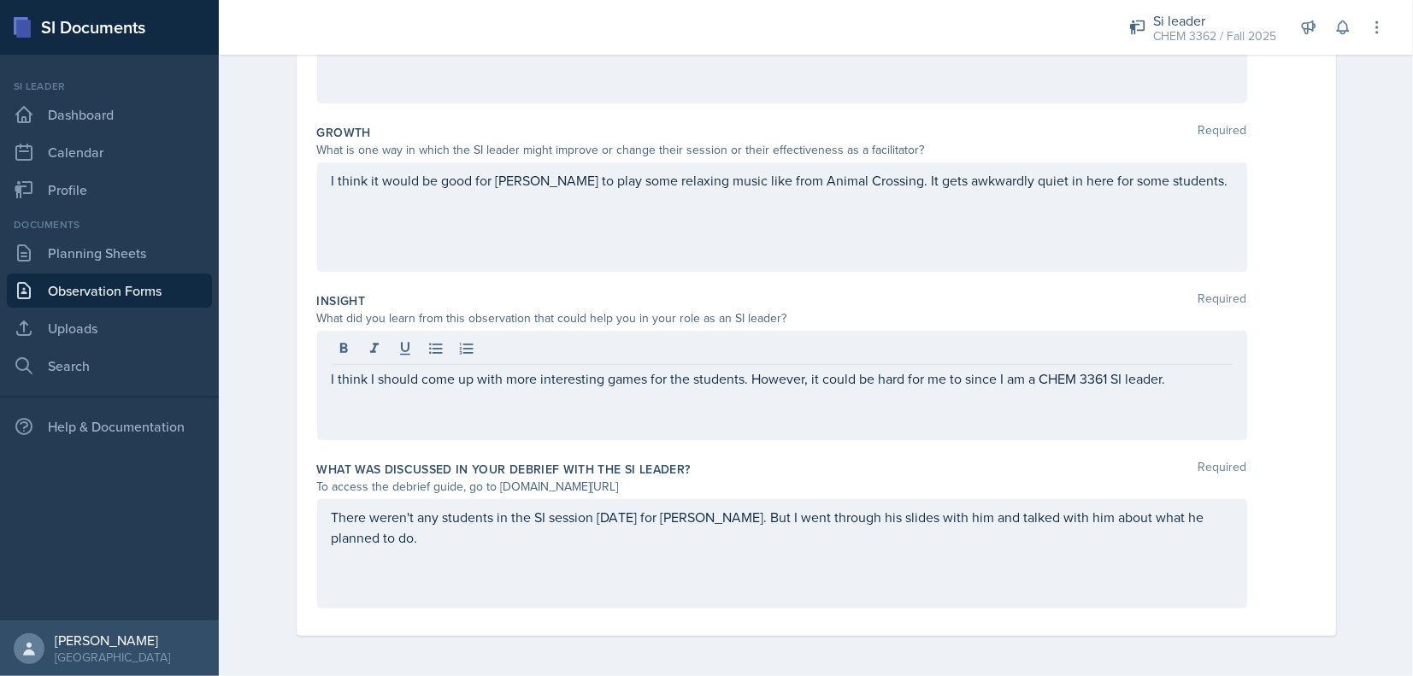
click at [1208, 209] on div "I think it would be good for [PERSON_NAME] to play some relaxing music like fro…" at bounding box center [782, 216] width 930 height 109
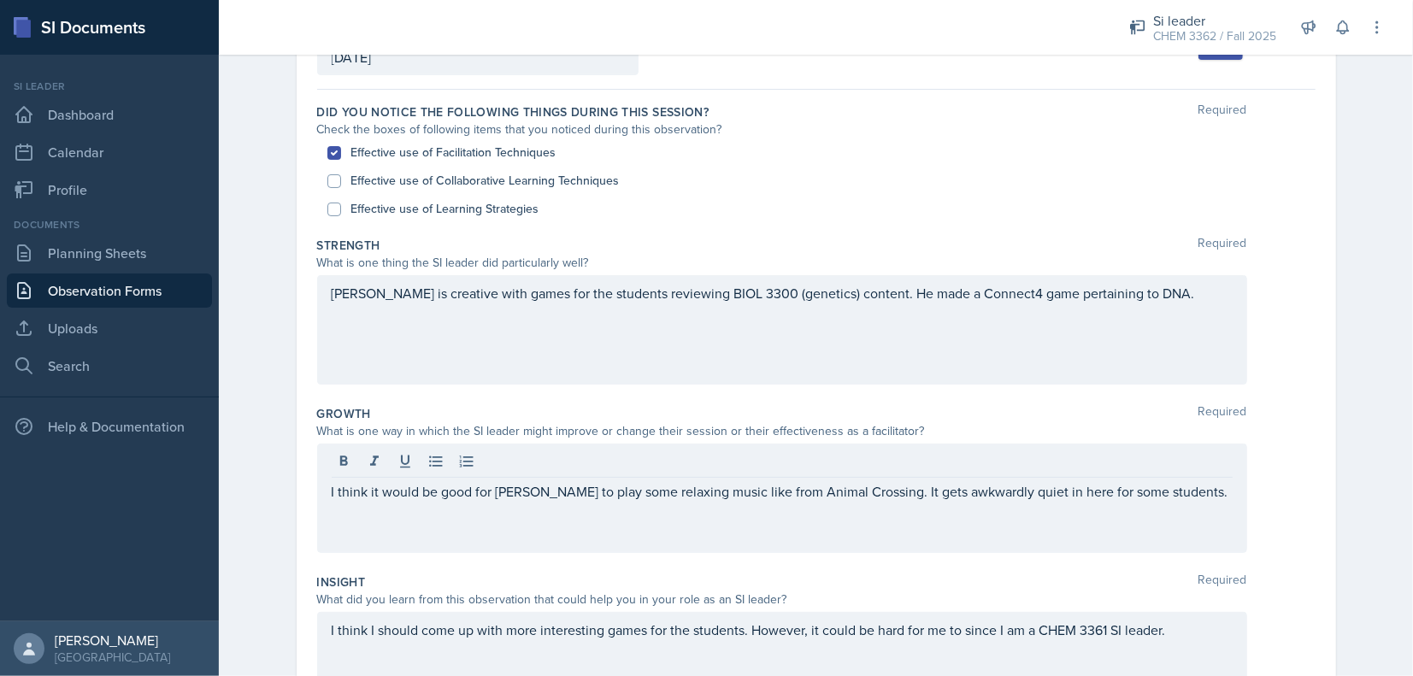
click at [1148, 303] on div "[PERSON_NAME] is creative with games for the students reviewing BIOL 3300 (gene…" at bounding box center [782, 329] width 930 height 109
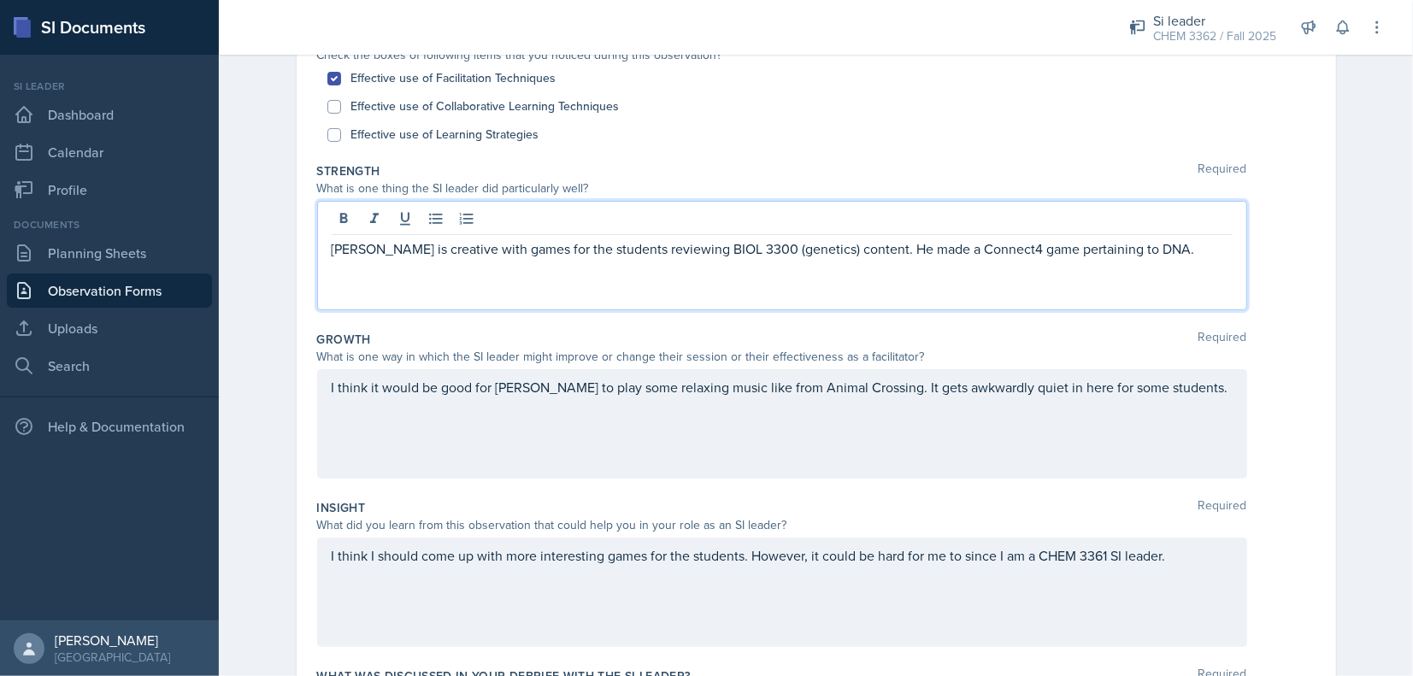
scroll to position [203, 0]
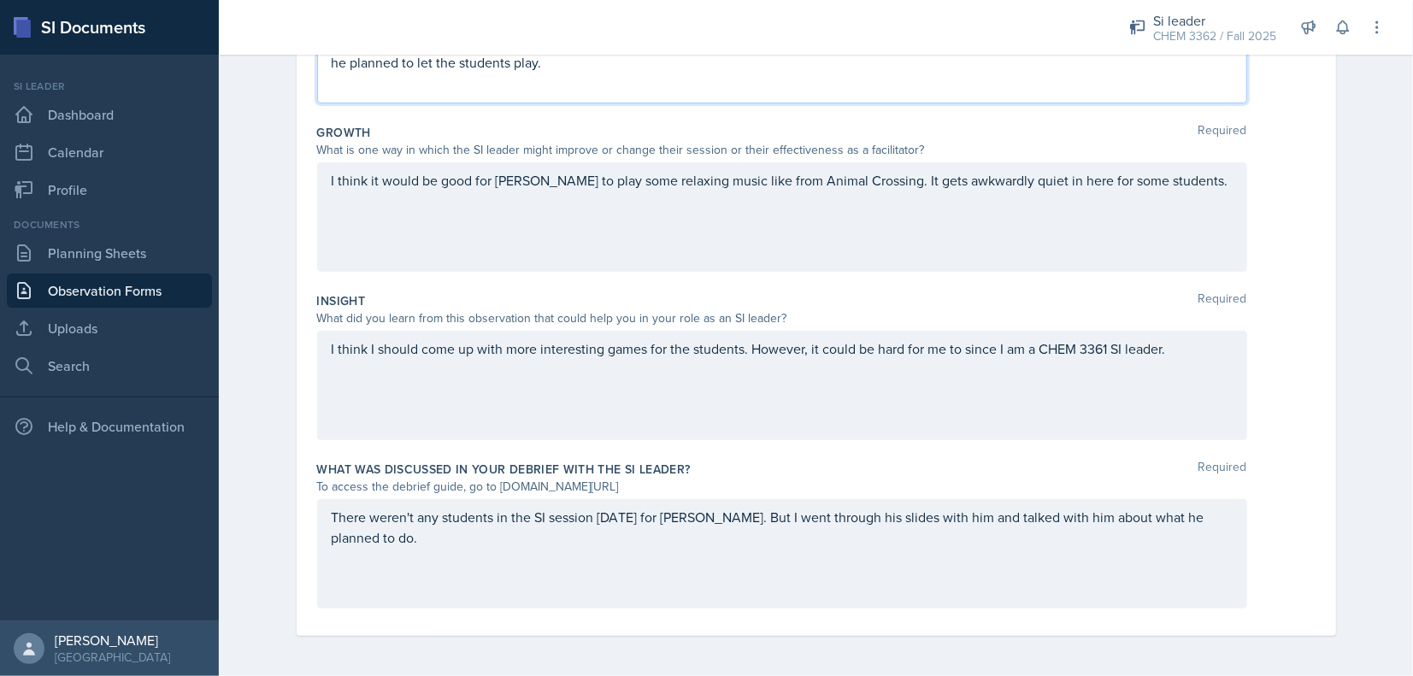
click at [1345, 443] on div "Date [DATE] [DATE] 28 29 30 1 2 3 4 5 6 7 8 9 10 11 12 13 14 15 16 17 18 19 20 …" at bounding box center [816, 200] width 1094 height 953
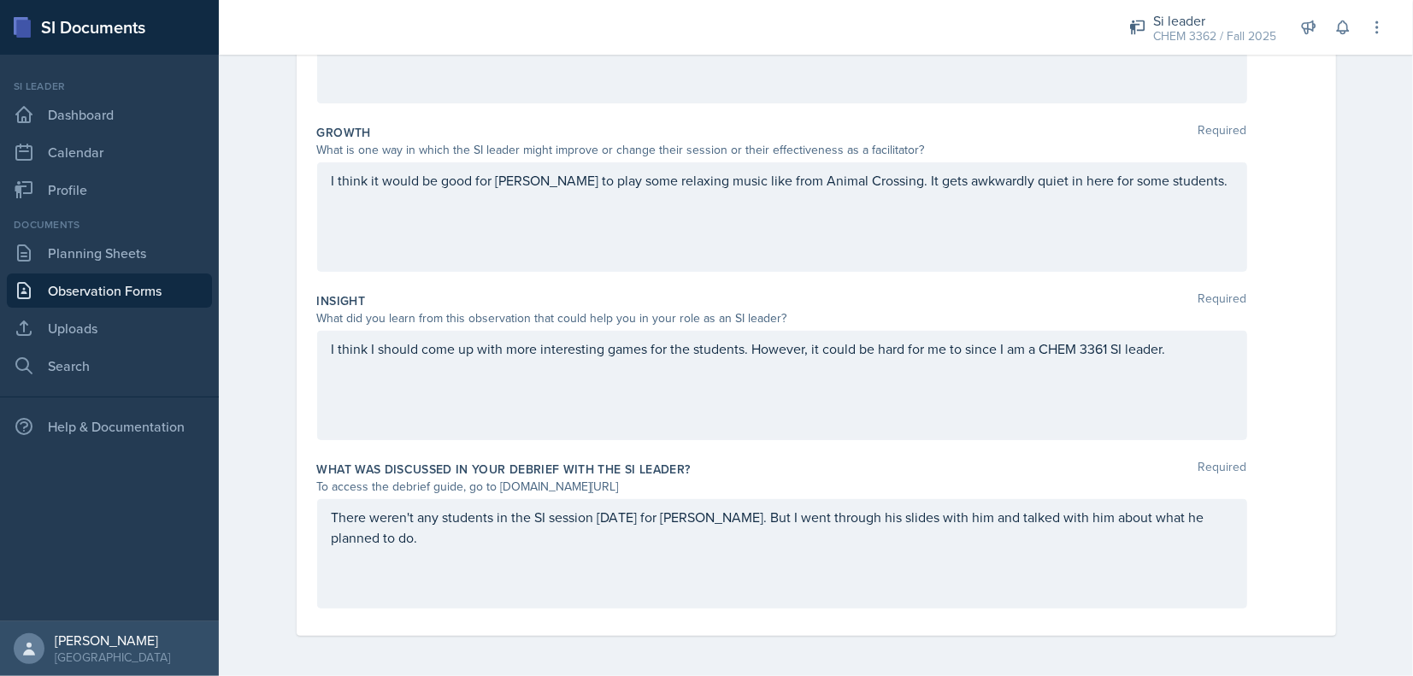
scroll to position [380, 0]
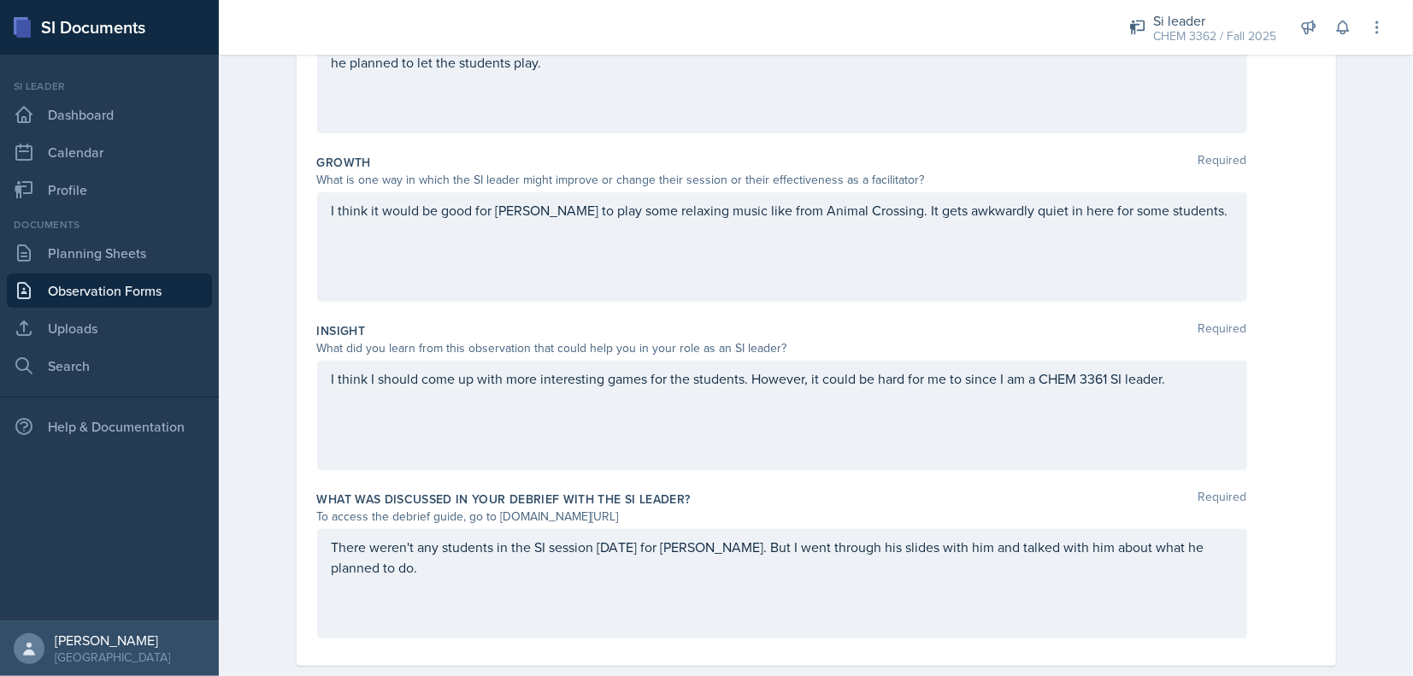
click at [1202, 548] on div "There weren't any students in the SI session [DATE] for [PERSON_NAME]. But I we…" at bounding box center [782, 583] width 930 height 109
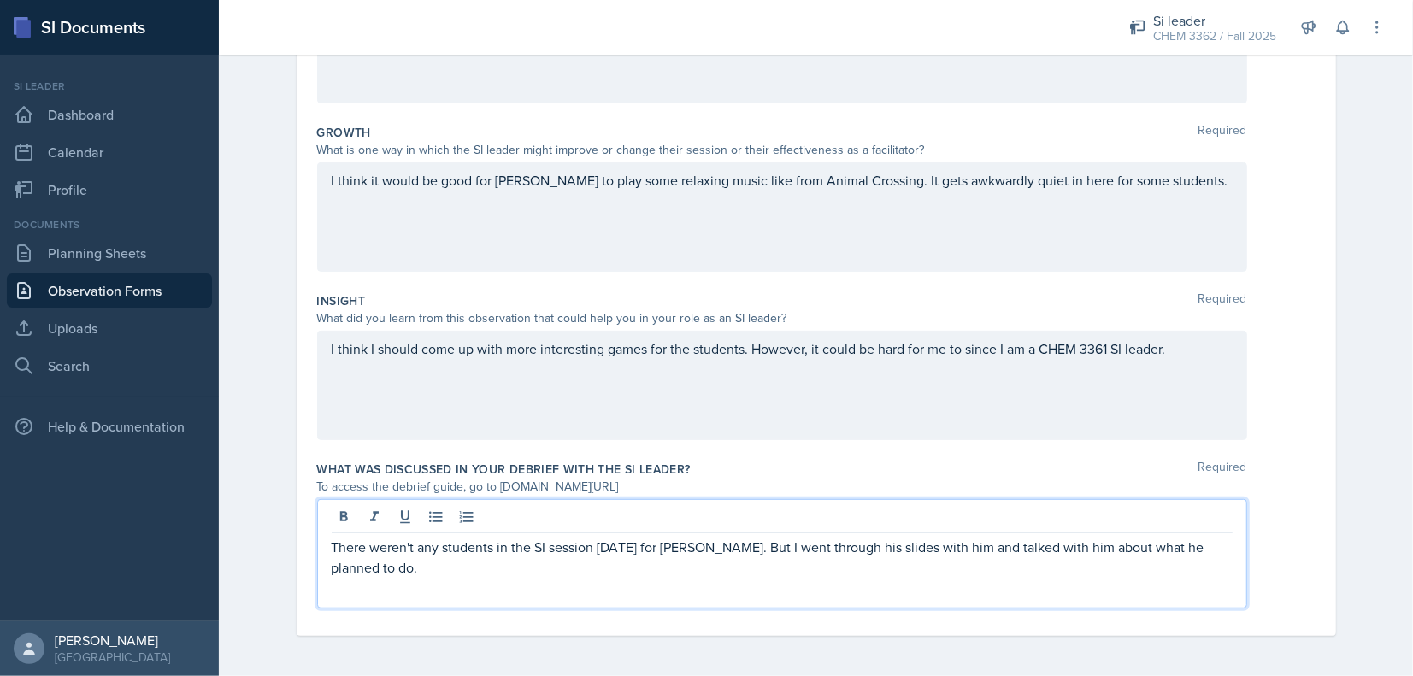
scroll to position [0, 0]
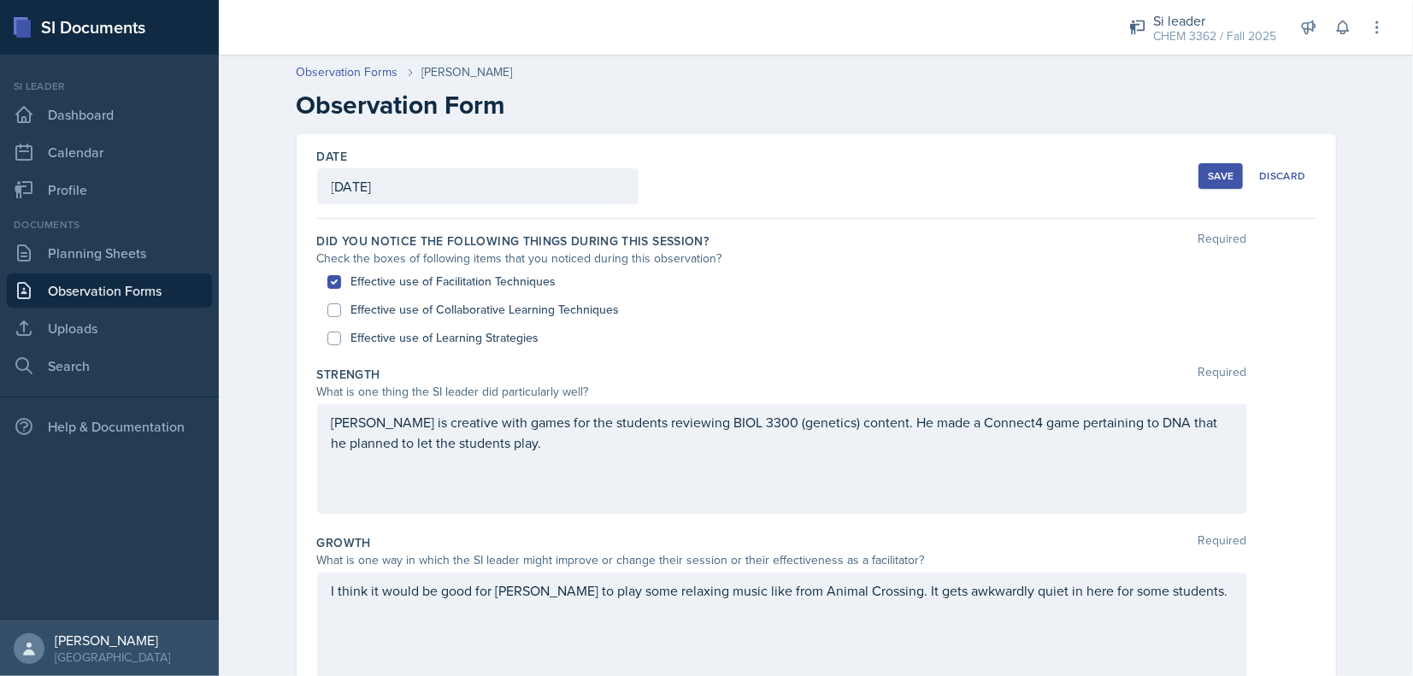
click at [563, 308] on label "Effective use of Collaborative Learning Techniques" at bounding box center [485, 310] width 268 height 18
click at [341, 308] on input "Effective use of Collaborative Learning Techniques" at bounding box center [334, 310] width 14 height 14
checkbox input "true"
click at [517, 340] on label "Effective use of Learning Strategies" at bounding box center [445, 338] width 188 height 18
click at [341, 340] on input "Effective use of Learning Strategies" at bounding box center [334, 339] width 14 height 14
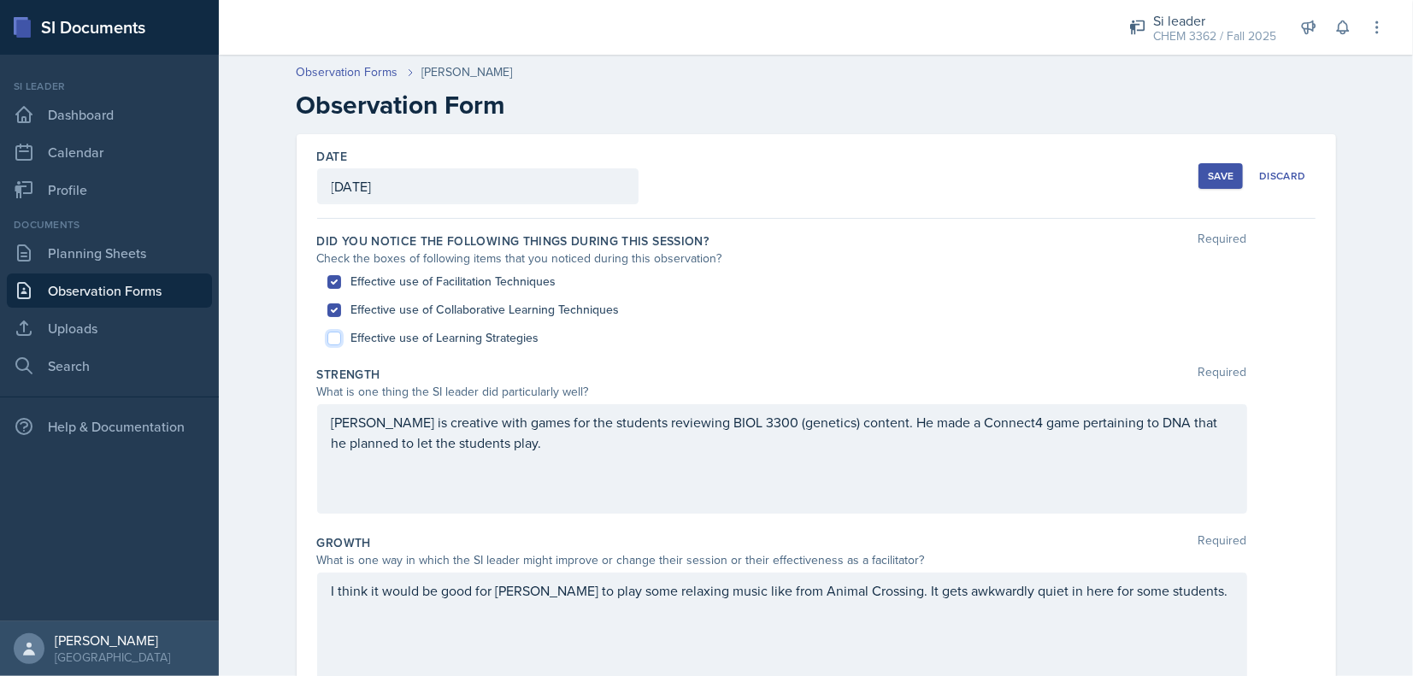
checkbox input "true"
click at [502, 296] on div "Effective use of Collaborative Learning Techniques" at bounding box center [816, 310] width 978 height 28
click at [502, 291] on div "Effective use of Facilitation Techniques" at bounding box center [816, 281] width 978 height 28
click at [502, 287] on label "Effective use of Facilitation Techniques" at bounding box center [453, 282] width 205 height 18
click at [341, 287] on input "Effective use of Facilitation Techniques" at bounding box center [334, 282] width 14 height 14
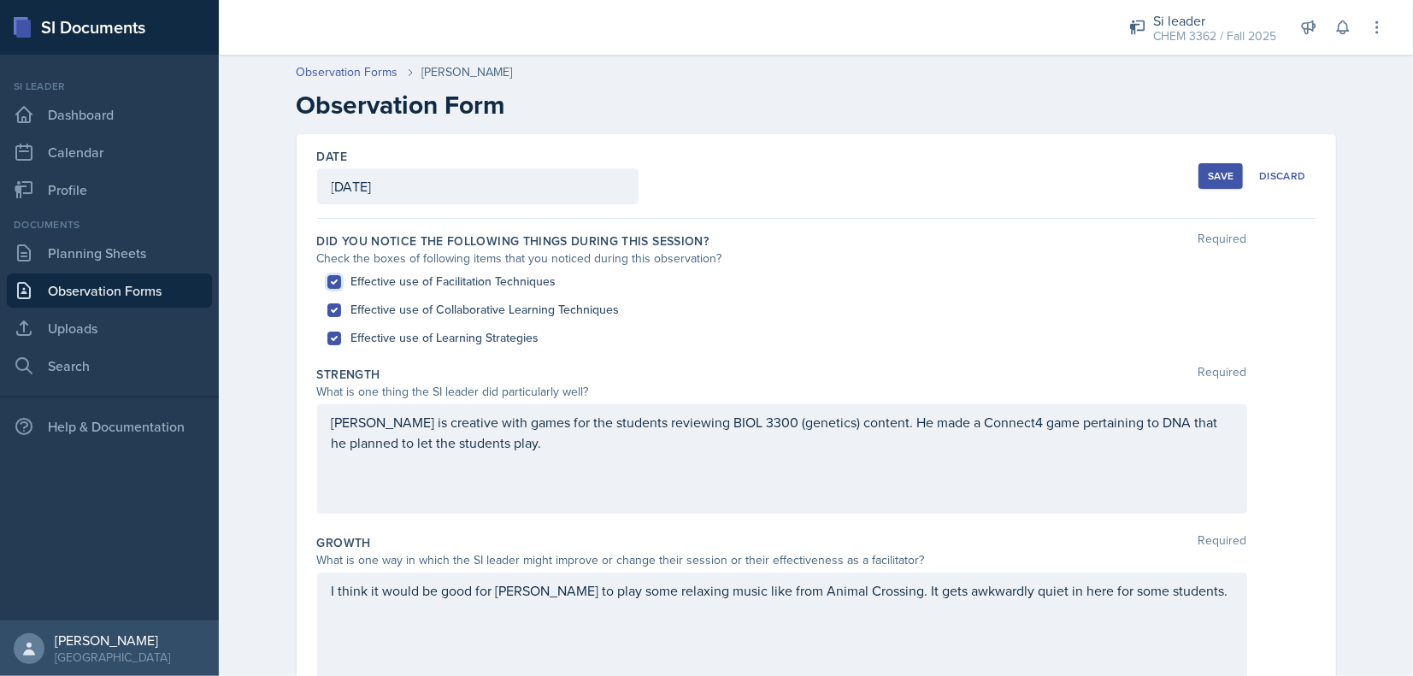
checkbox input "false"
click at [1208, 176] on div "Save" at bounding box center [1221, 176] width 26 height 14
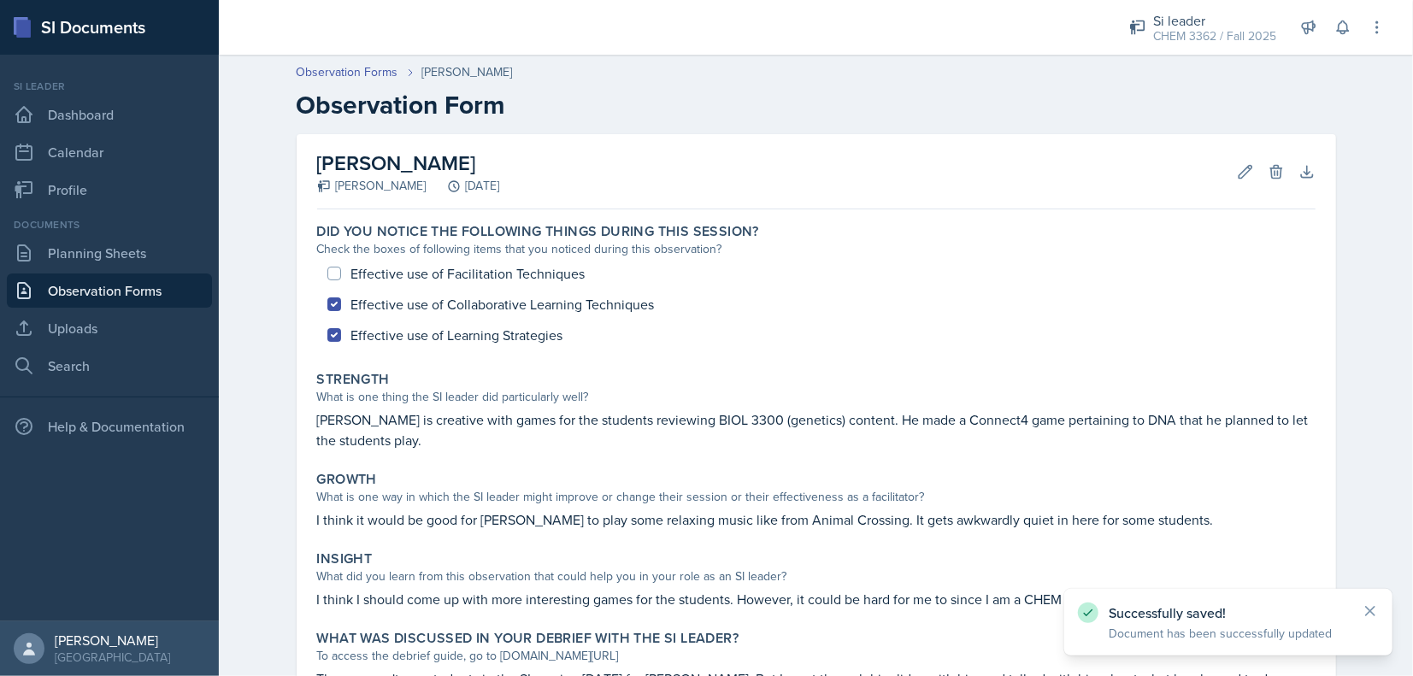
scroll to position [130, 0]
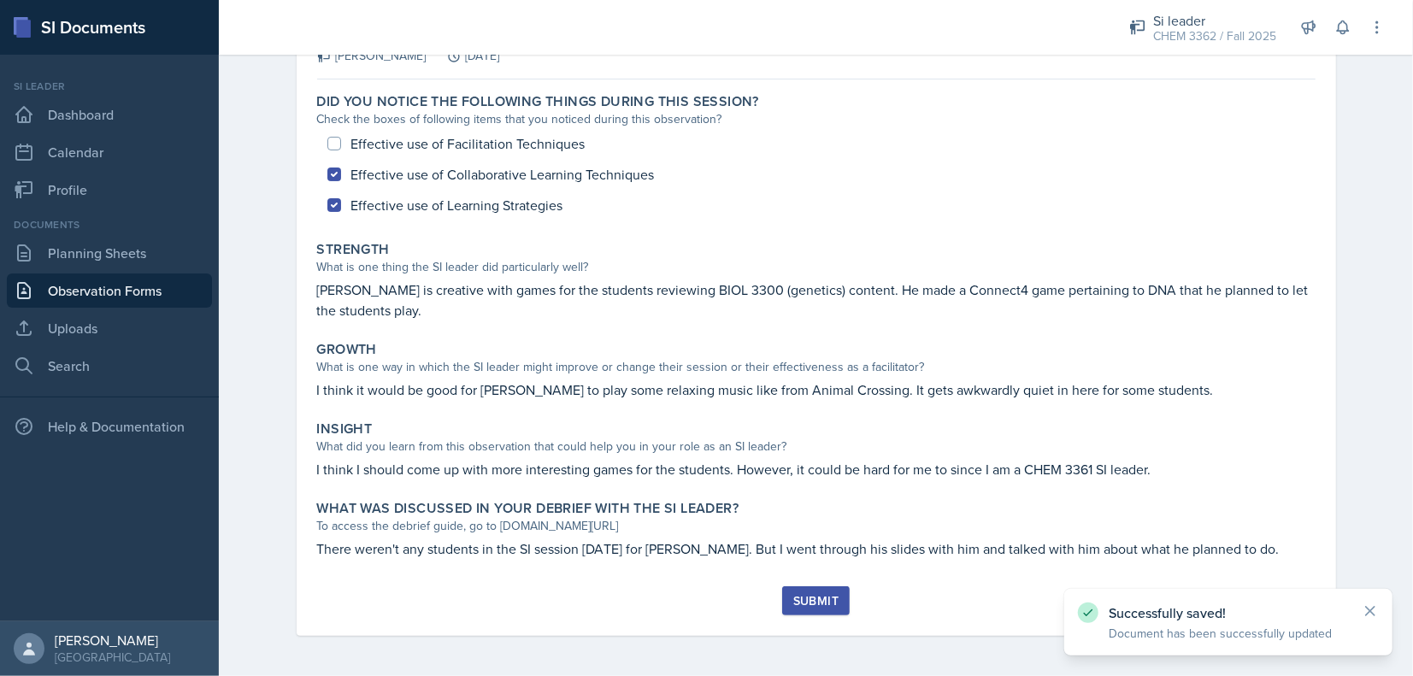
click at [803, 595] on div "Submit" at bounding box center [815, 601] width 45 height 14
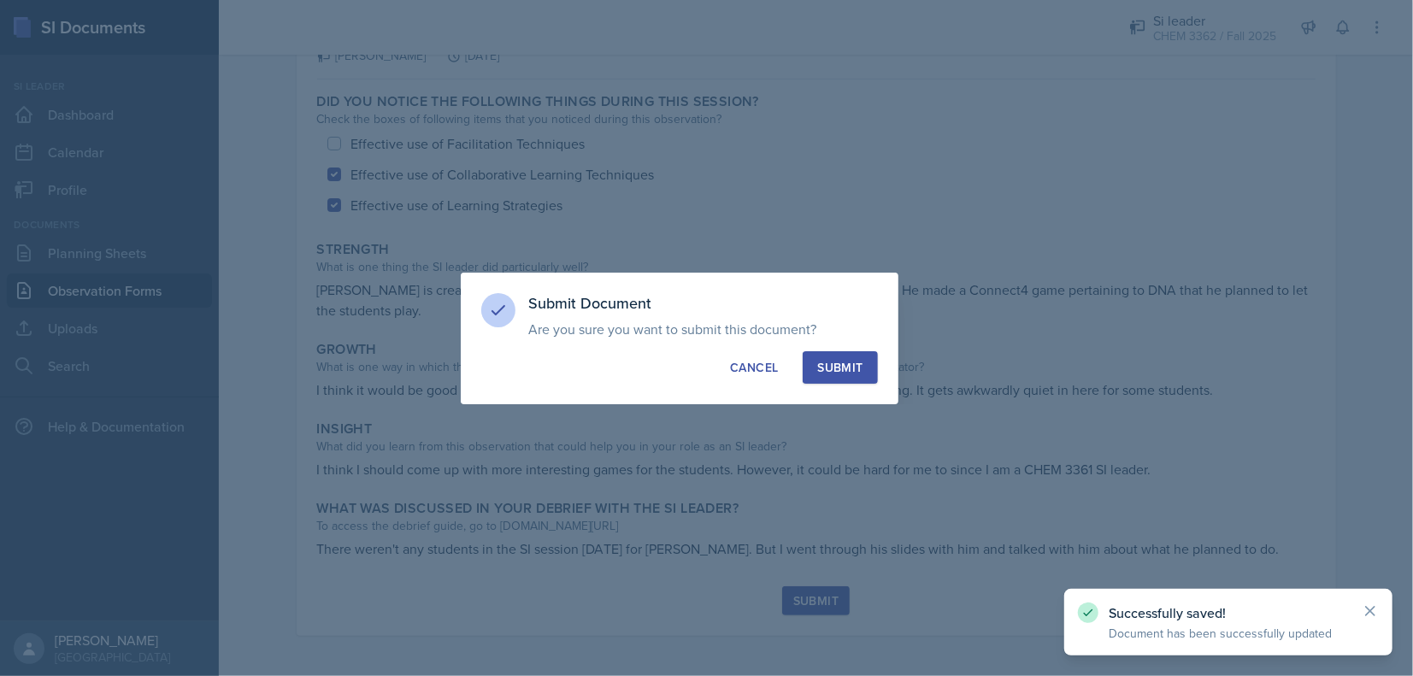
click at [865, 366] on button "Submit" at bounding box center [839, 367] width 74 height 32
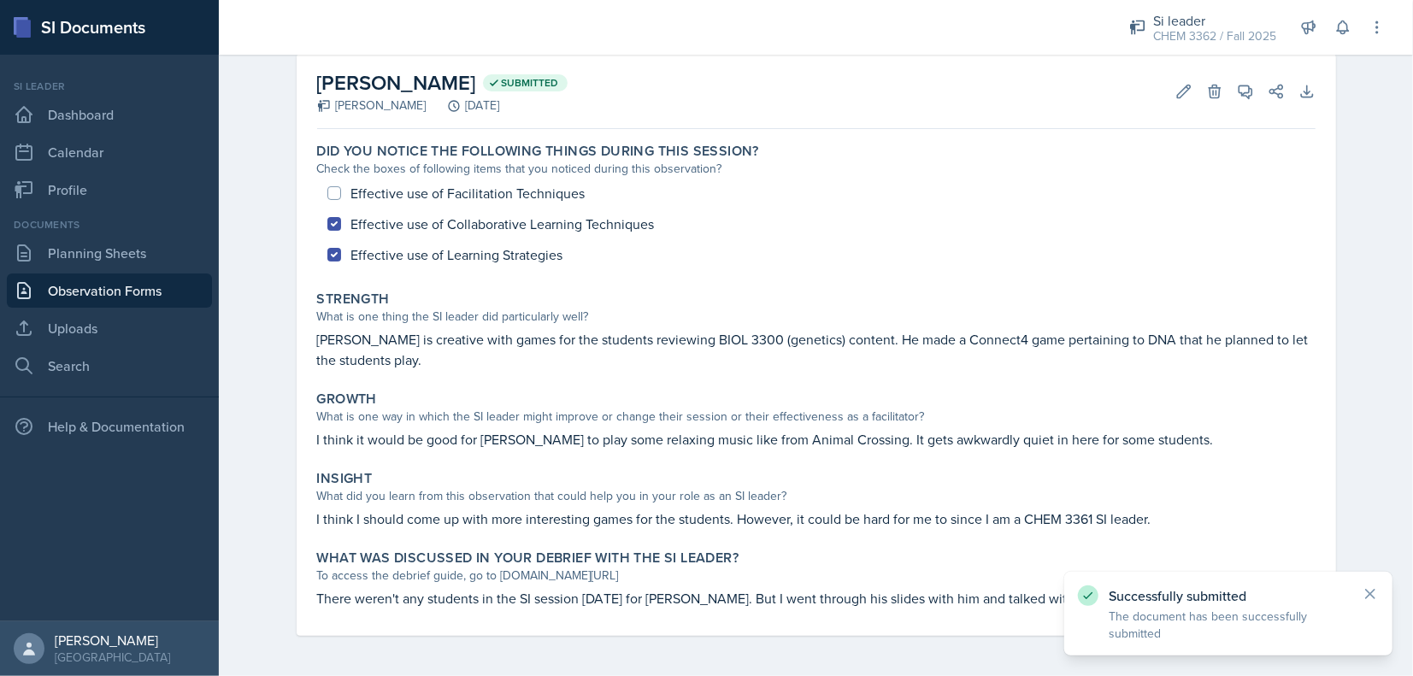
scroll to position [0, 0]
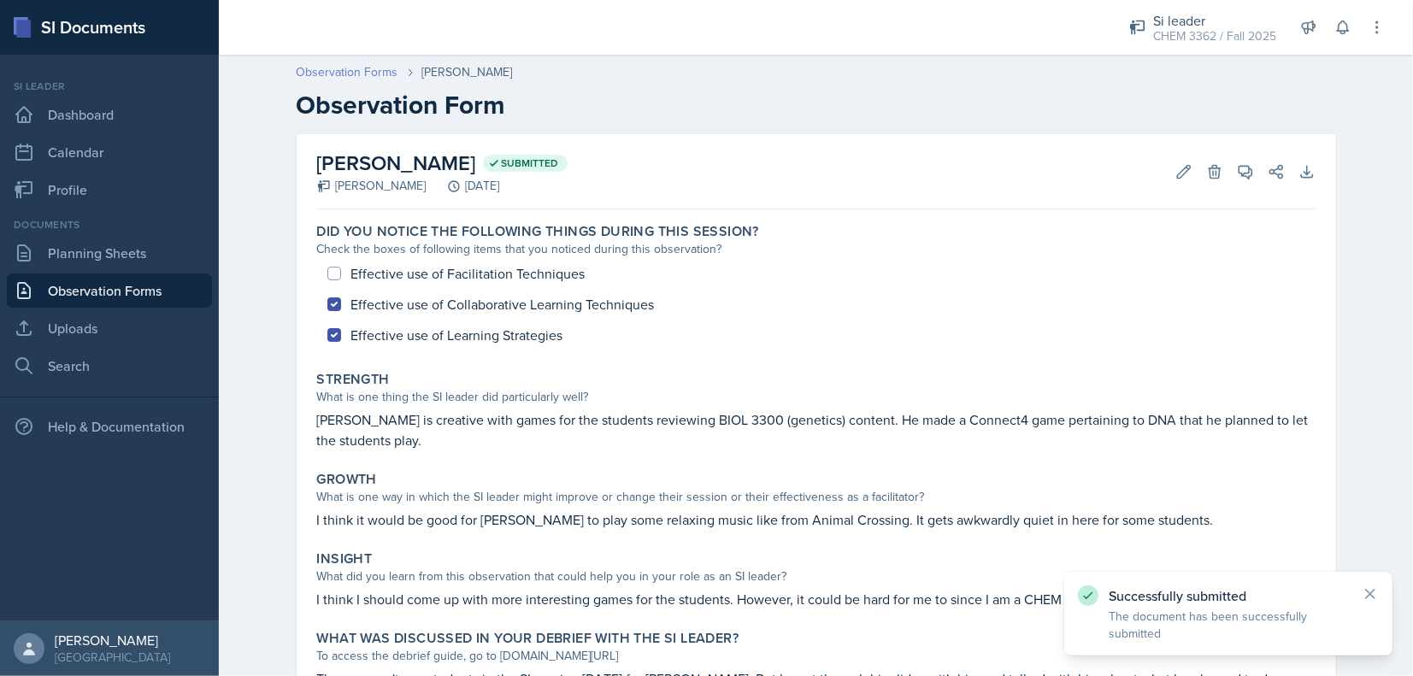
click at [340, 72] on link "Observation Forms" at bounding box center [348, 72] width 102 height 18
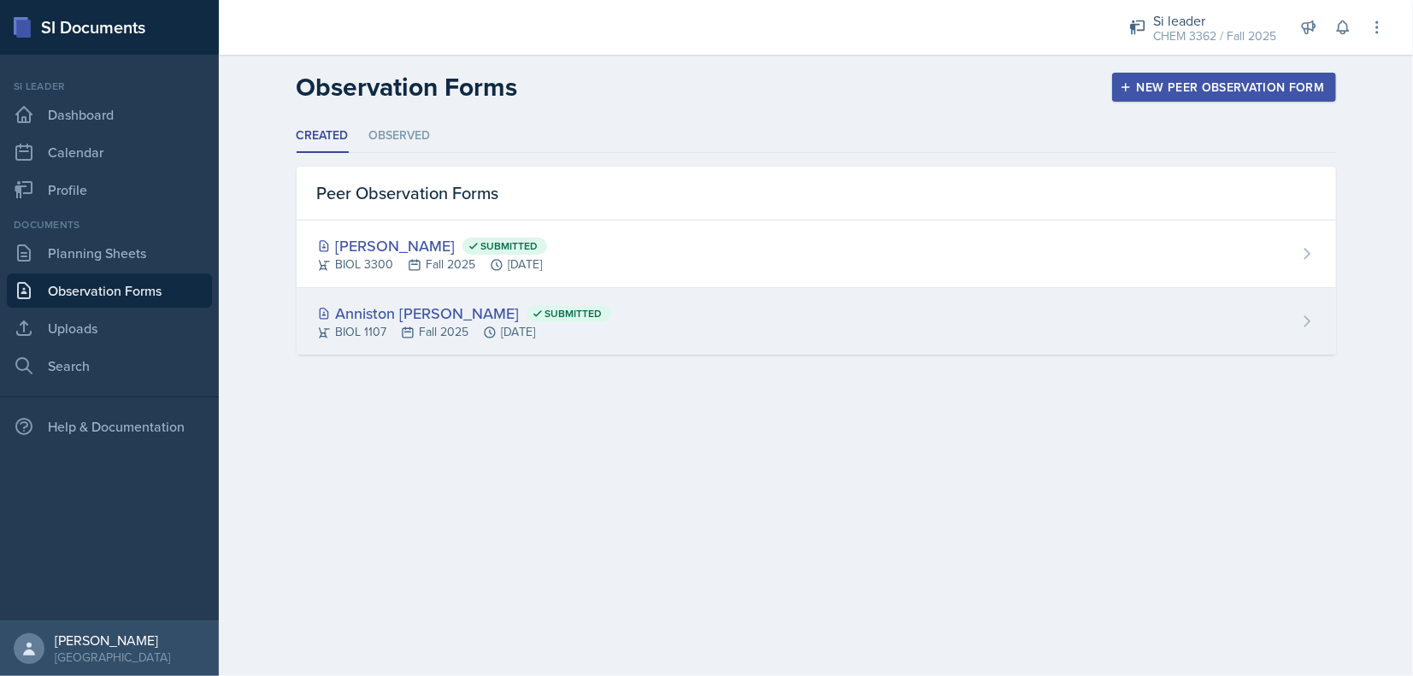
click at [811, 304] on div "Anniston [PERSON_NAME] Submitted BIOL 1107 Fall 2025 [DATE]" at bounding box center [816, 321] width 1039 height 67
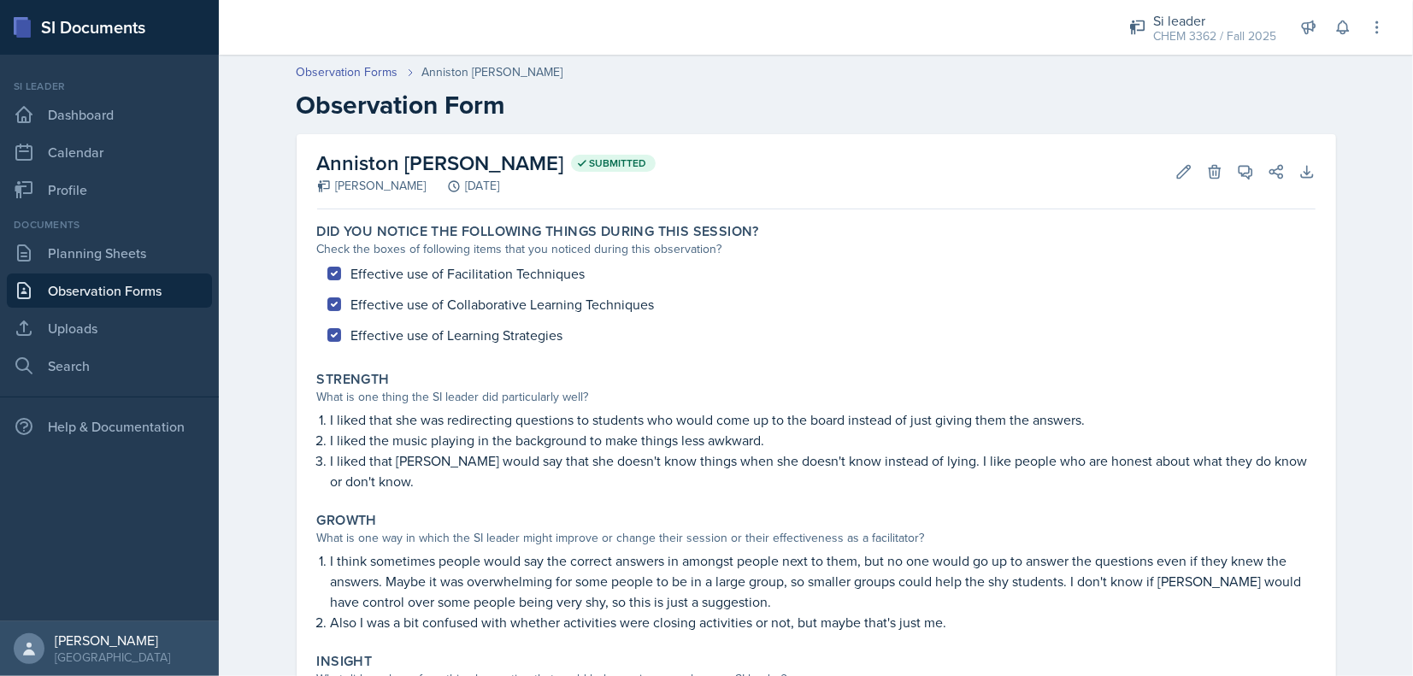
click at [317, 62] on header "Observation Forms Anniston [PERSON_NAME] Observation Form" at bounding box center [816, 91] width 1194 height 91
click at [314, 69] on link "Observation Forms" at bounding box center [348, 72] width 102 height 18
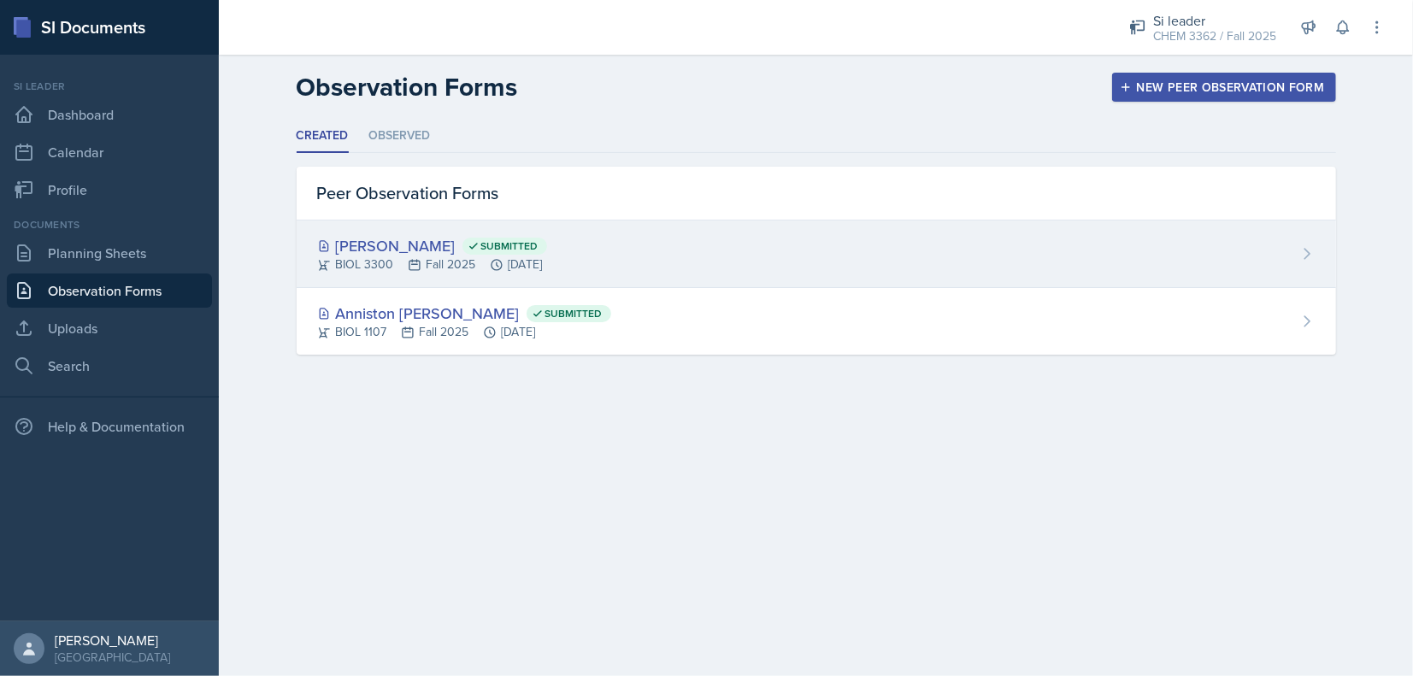
click at [403, 254] on div "[PERSON_NAME] Submitted" at bounding box center [432, 245] width 230 height 23
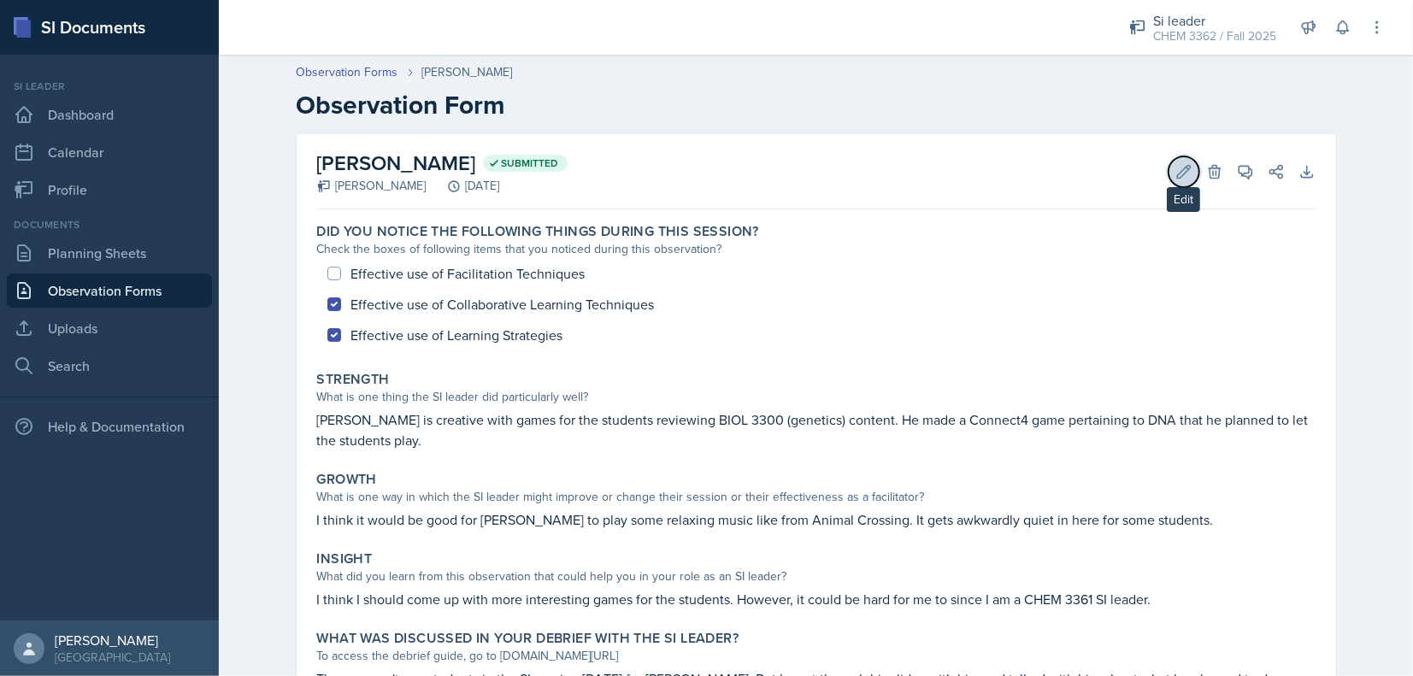
click at [1179, 171] on icon at bounding box center [1183, 171] width 13 height 13
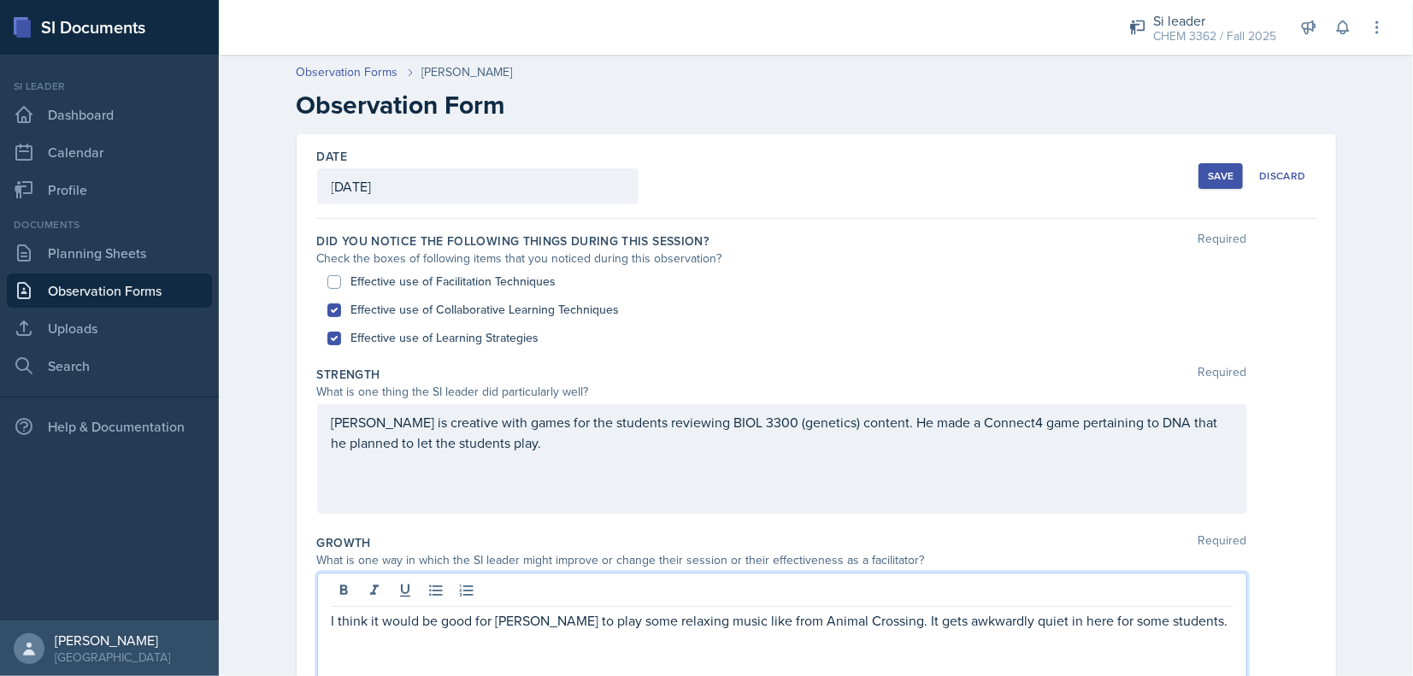
click at [1185, 597] on div "I think it would be good for [PERSON_NAME] to play some relaxing music like fro…" at bounding box center [782, 627] width 930 height 109
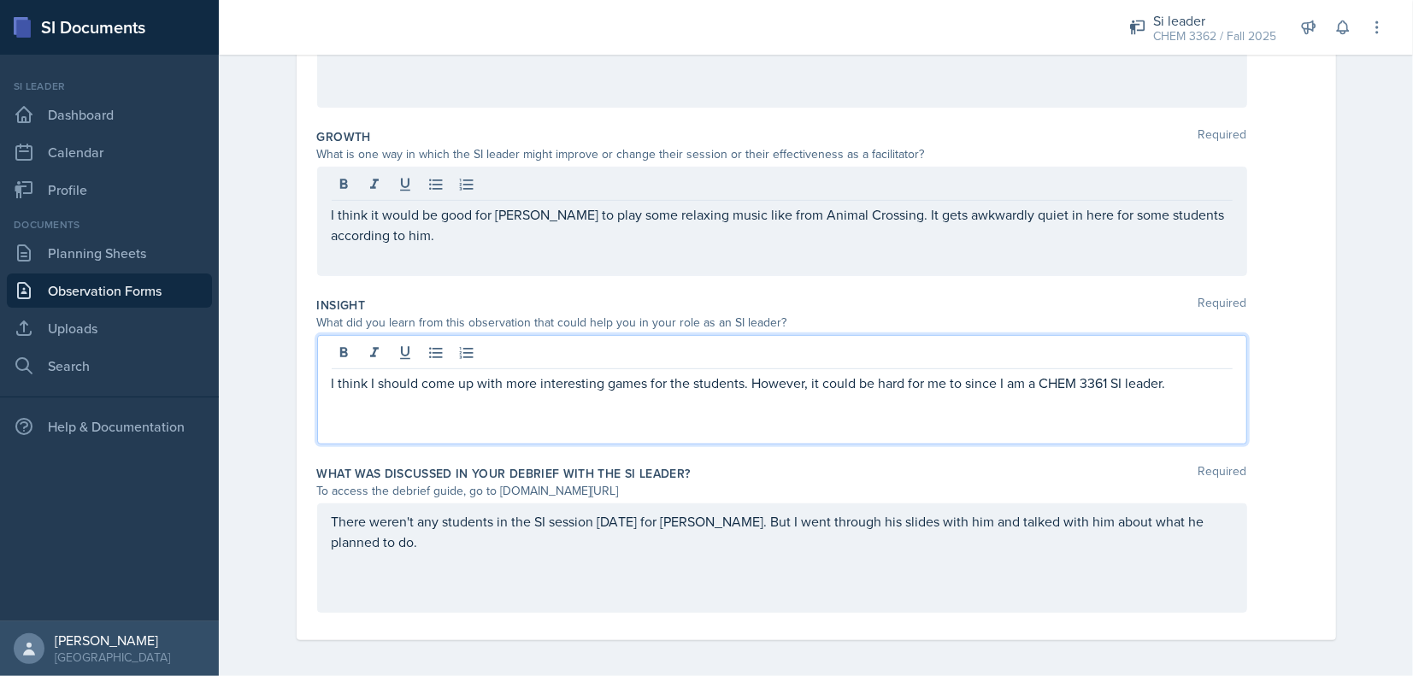
scroll to position [410, 0]
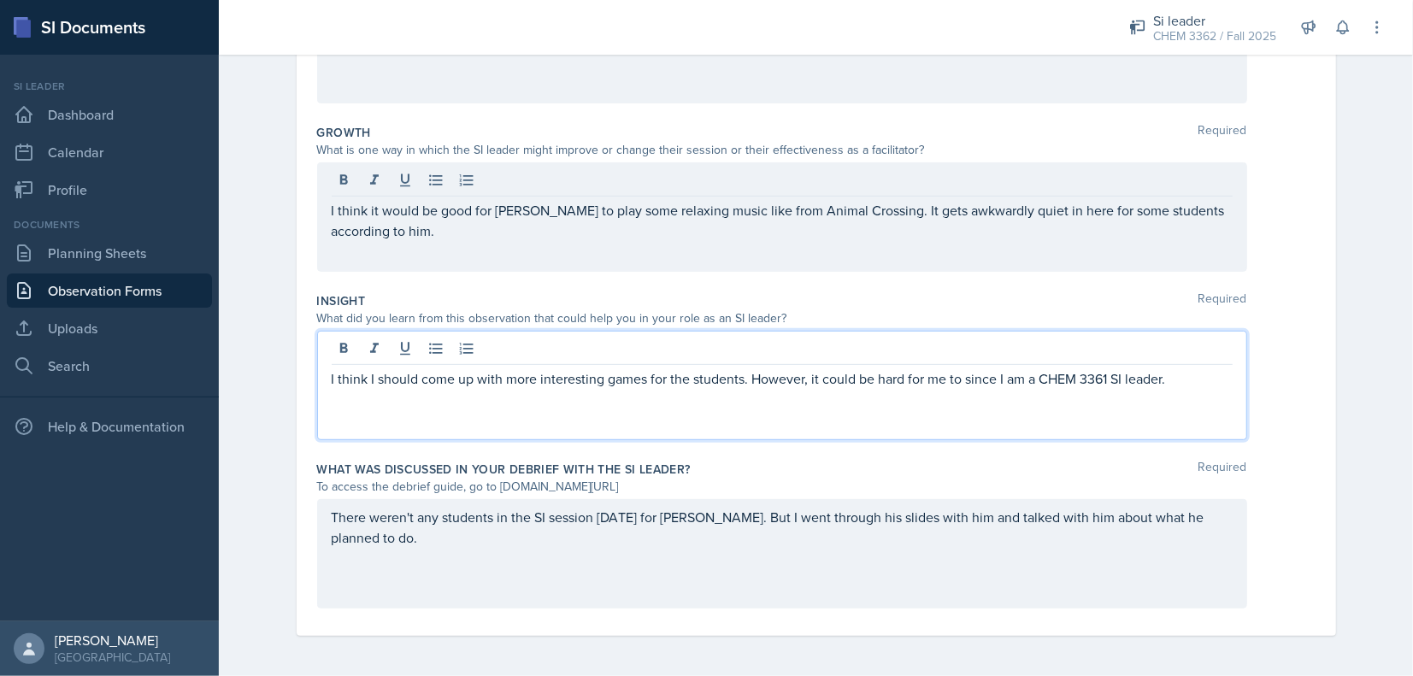
click at [1187, 343] on div "I think I should come up with more interesting games for the students. However,…" at bounding box center [782, 385] width 930 height 109
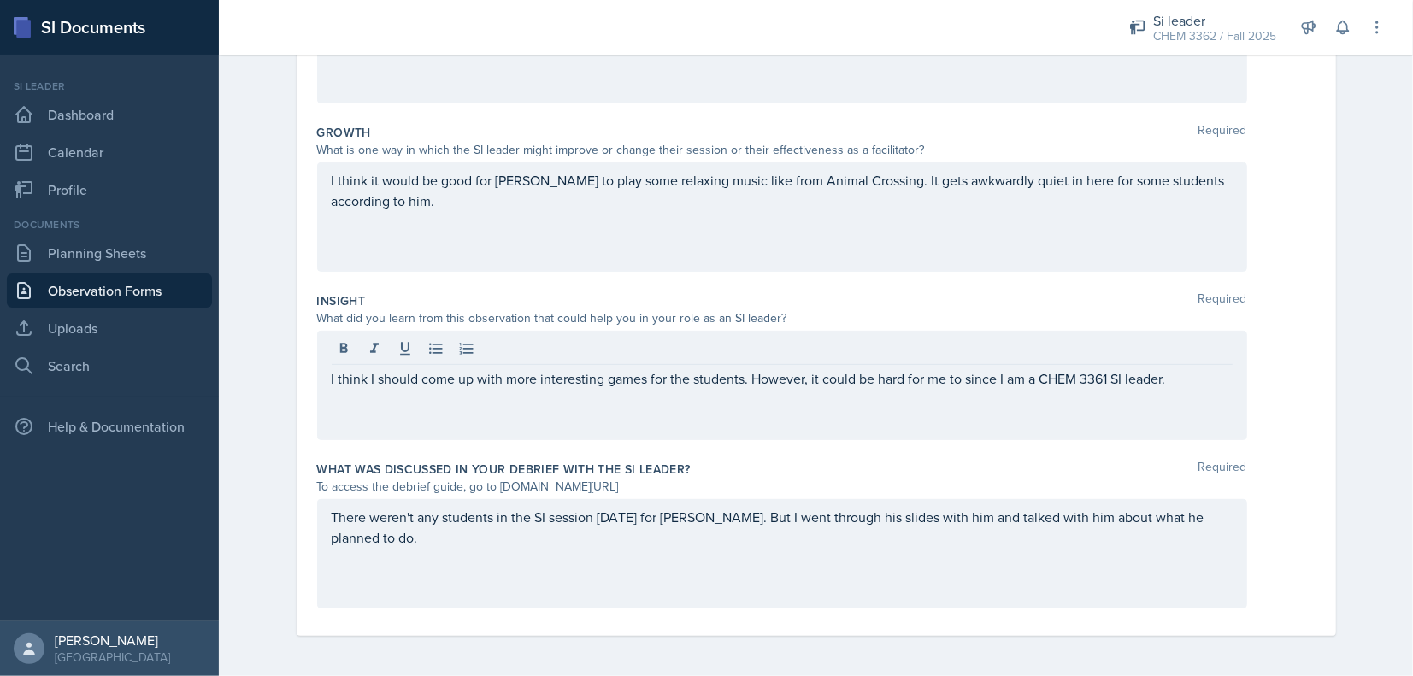
click at [1217, 531] on div "There weren't any students in the SI session [DATE] for [PERSON_NAME]. But I we…" at bounding box center [782, 553] width 930 height 109
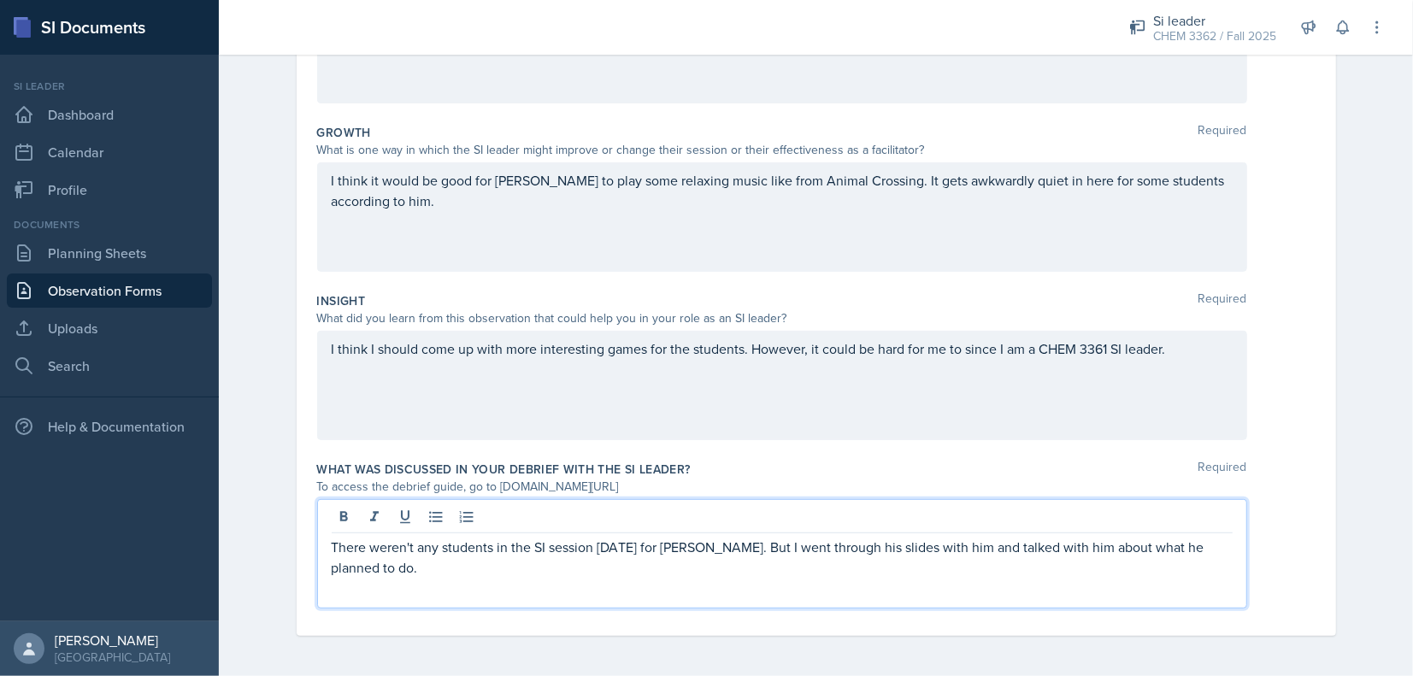
scroll to position [0, 0]
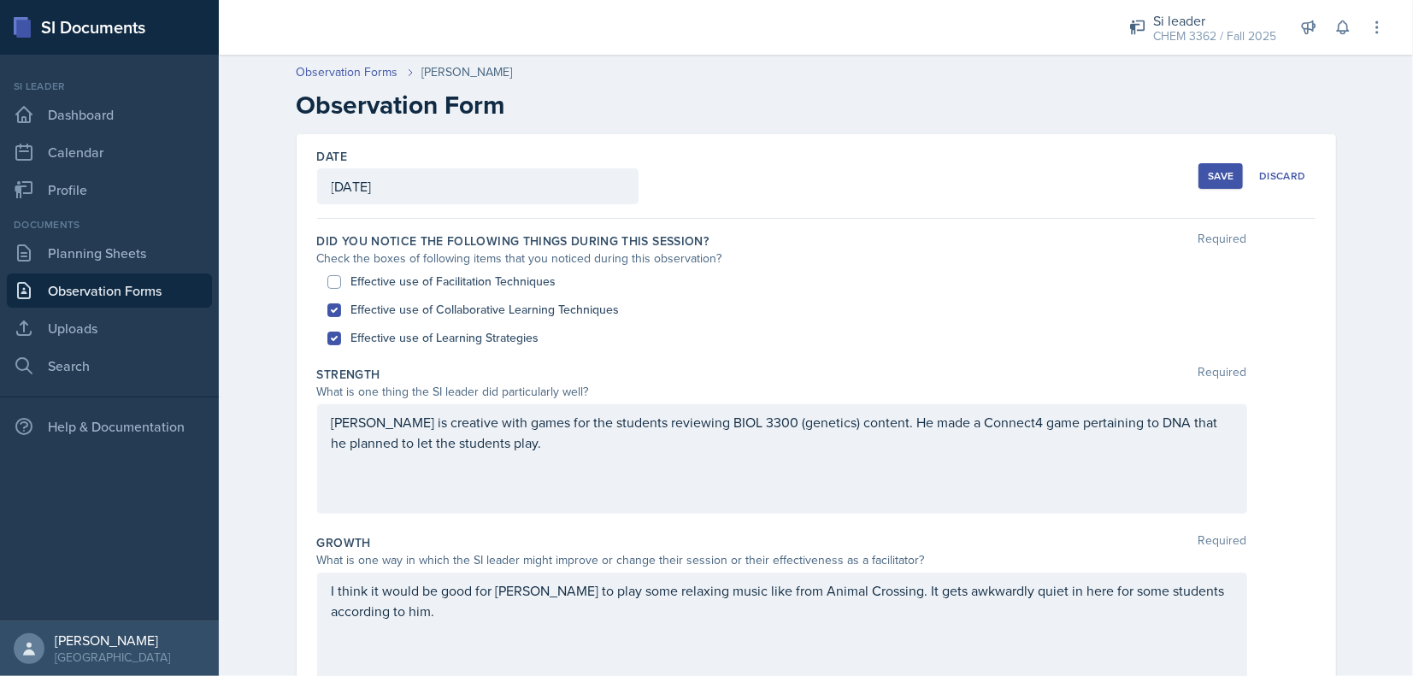
click at [1209, 171] on div "Save" at bounding box center [1221, 176] width 26 height 14
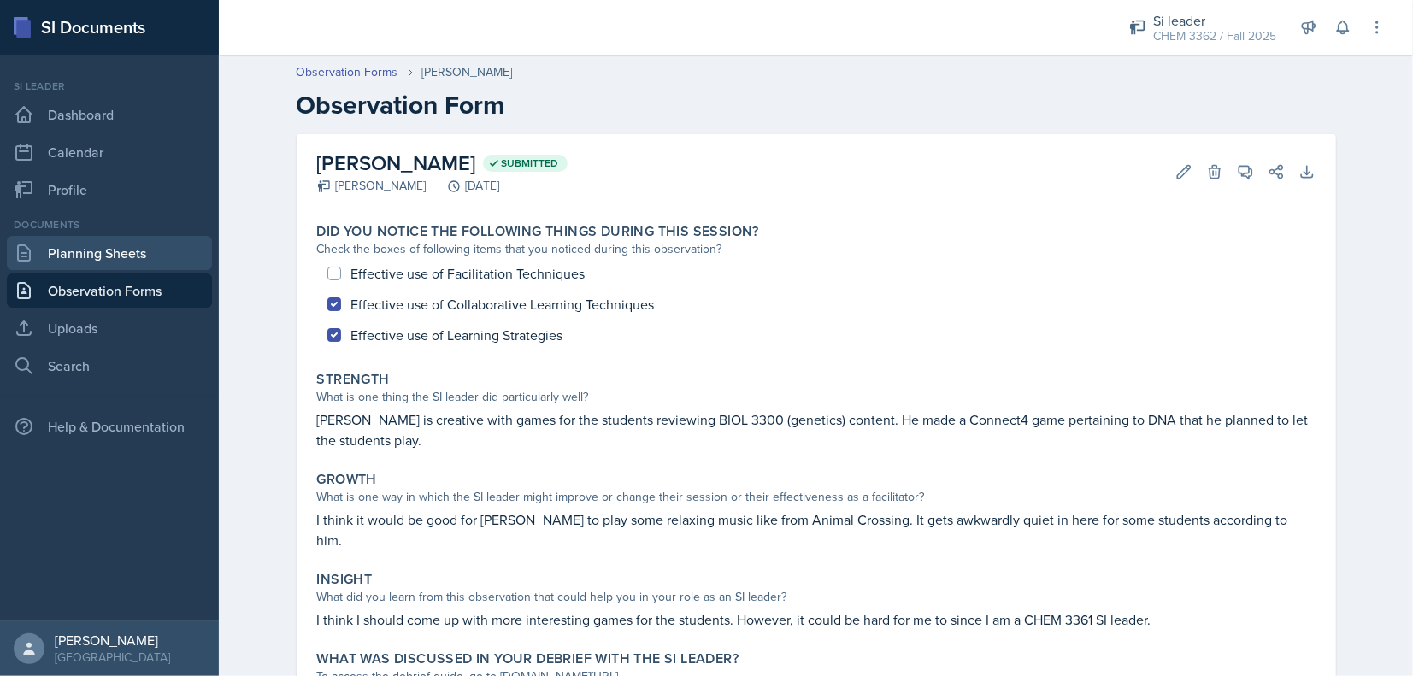
click at [111, 267] on link "Planning Sheets" at bounding box center [109, 253] width 205 height 34
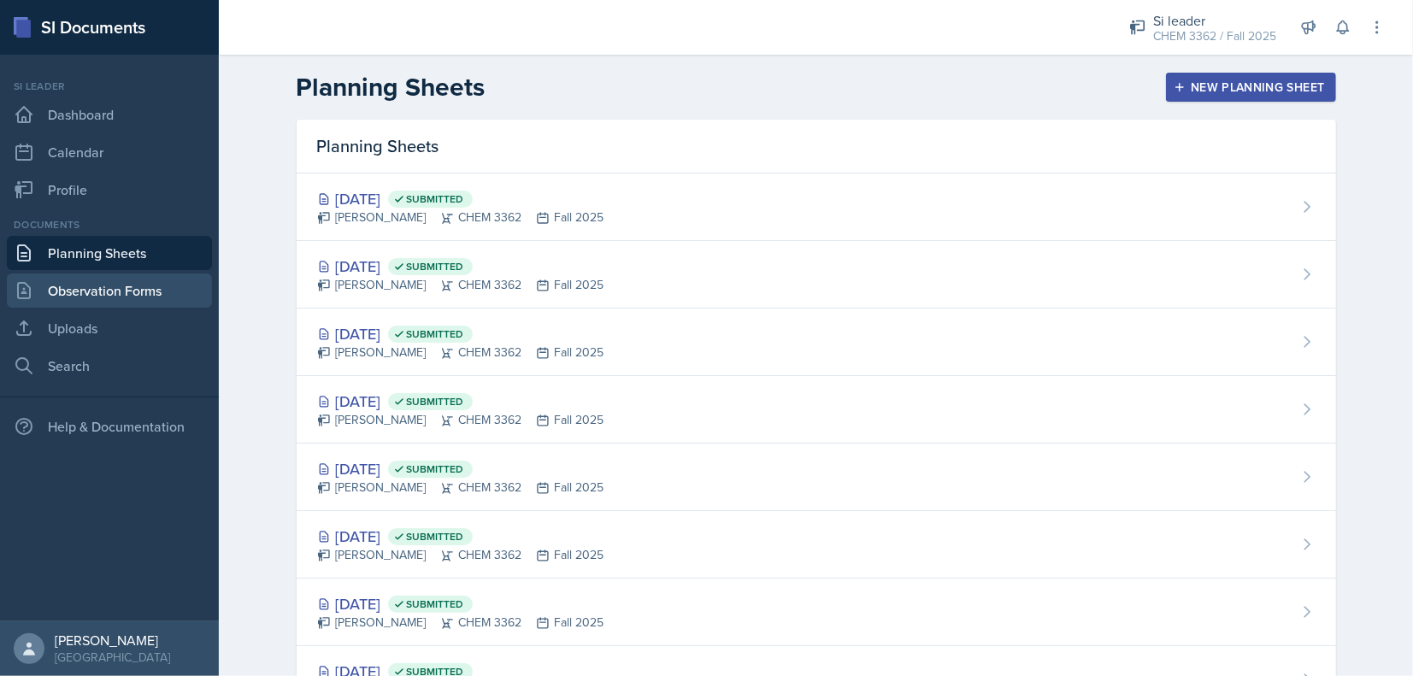
click at [111, 277] on link "Observation Forms" at bounding box center [109, 290] width 205 height 34
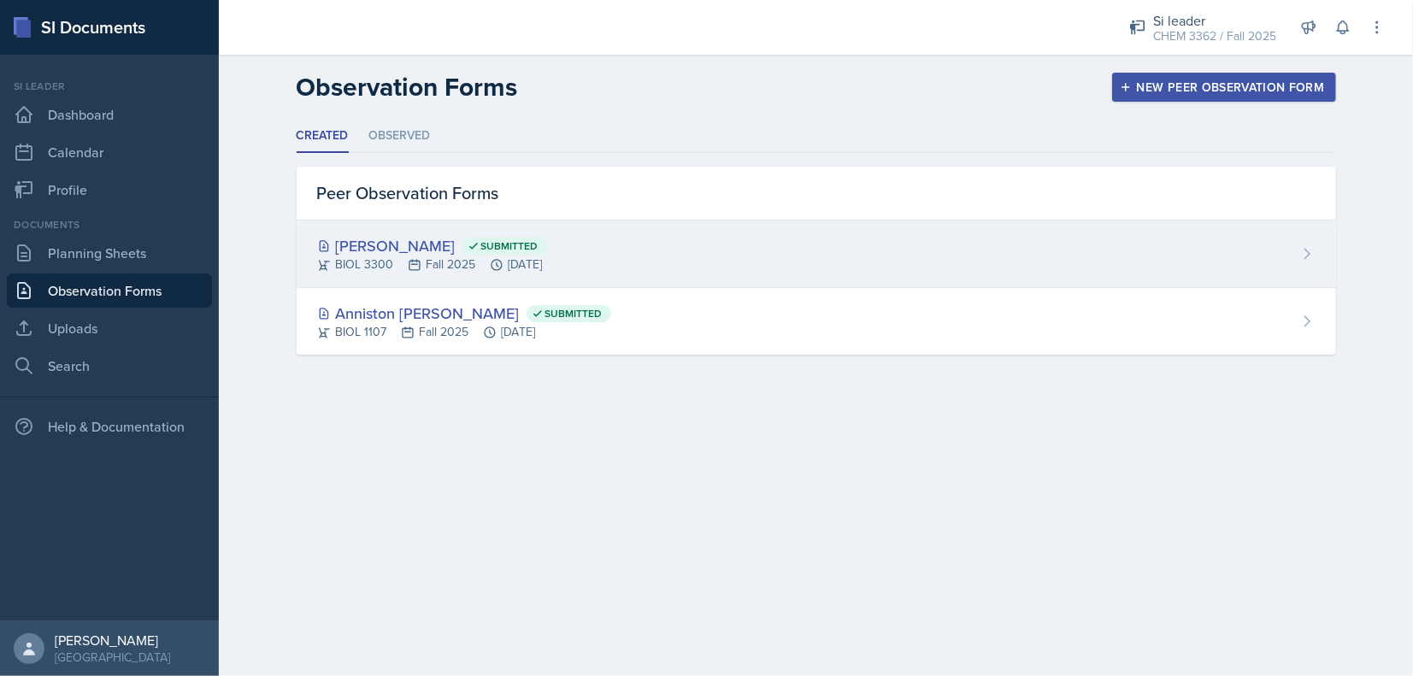
click at [397, 258] on div "BIOL 3300 Fall 2025 [DATE]" at bounding box center [432, 265] width 230 height 18
